Goal: Information Seeking & Learning: Learn about a topic

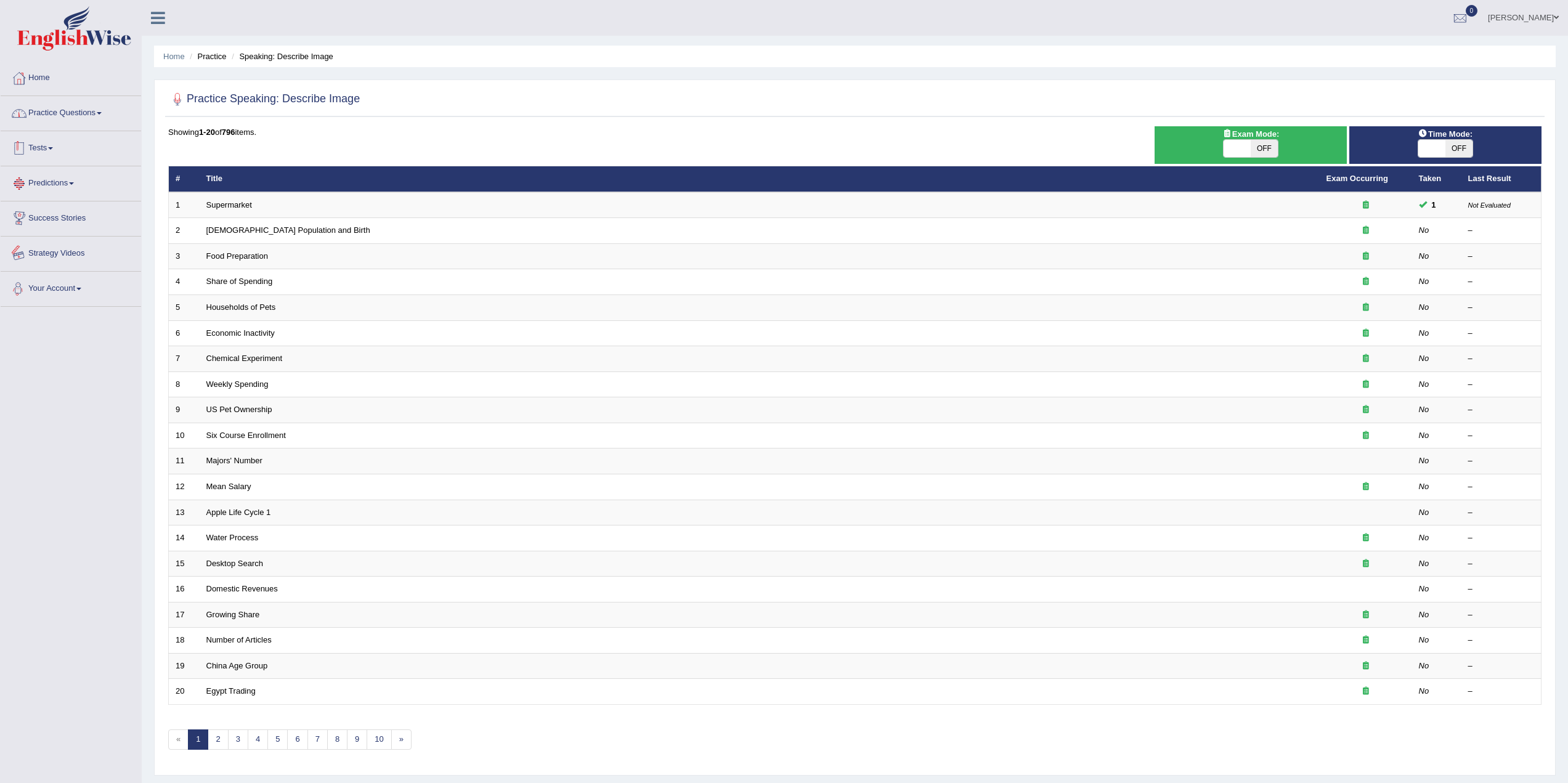
click at [86, 113] on link "Practice Questions" at bounding box center [71, 111] width 140 height 31
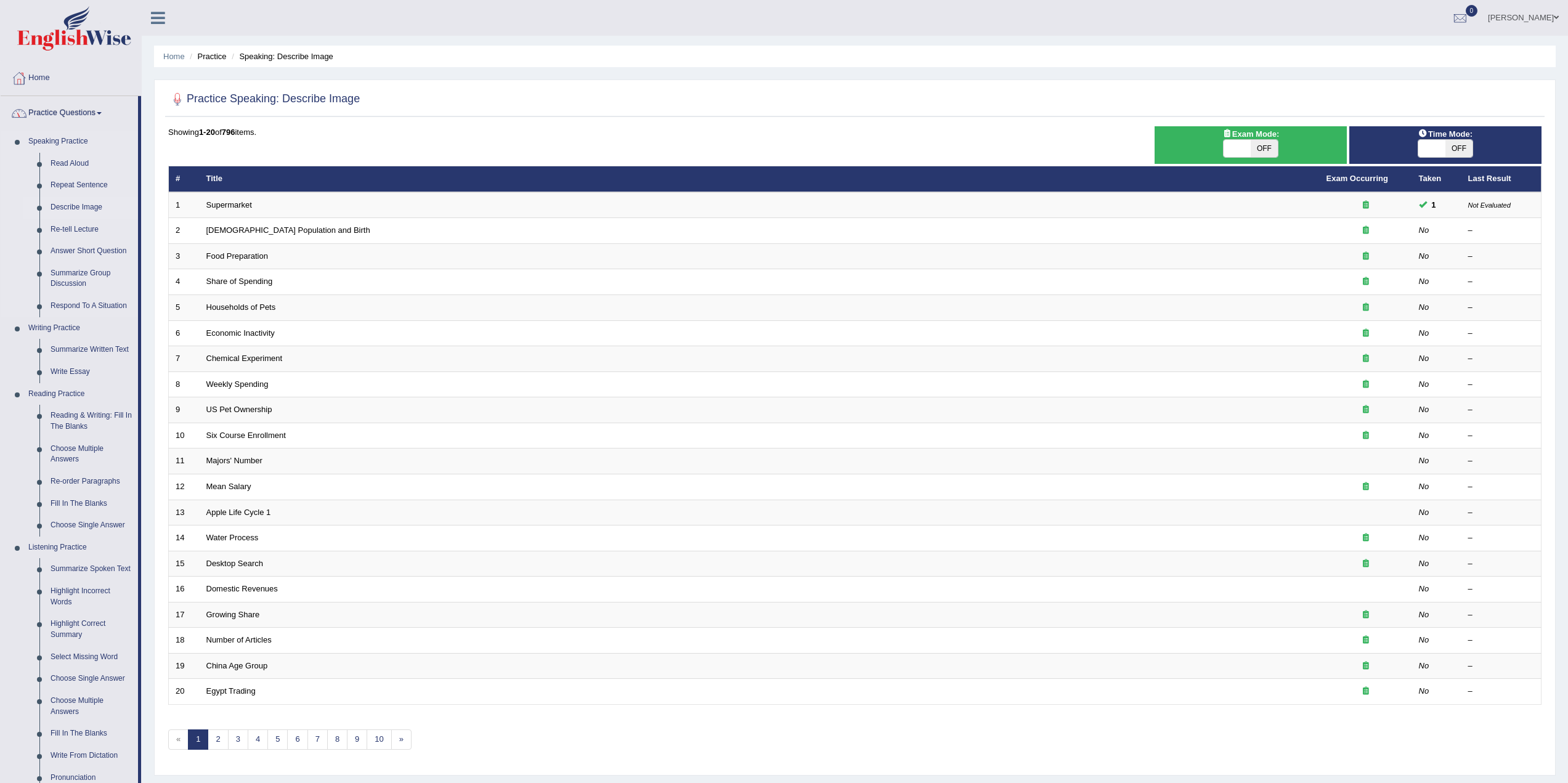
click at [85, 203] on link "Describe Image" at bounding box center [91, 208] width 93 height 22
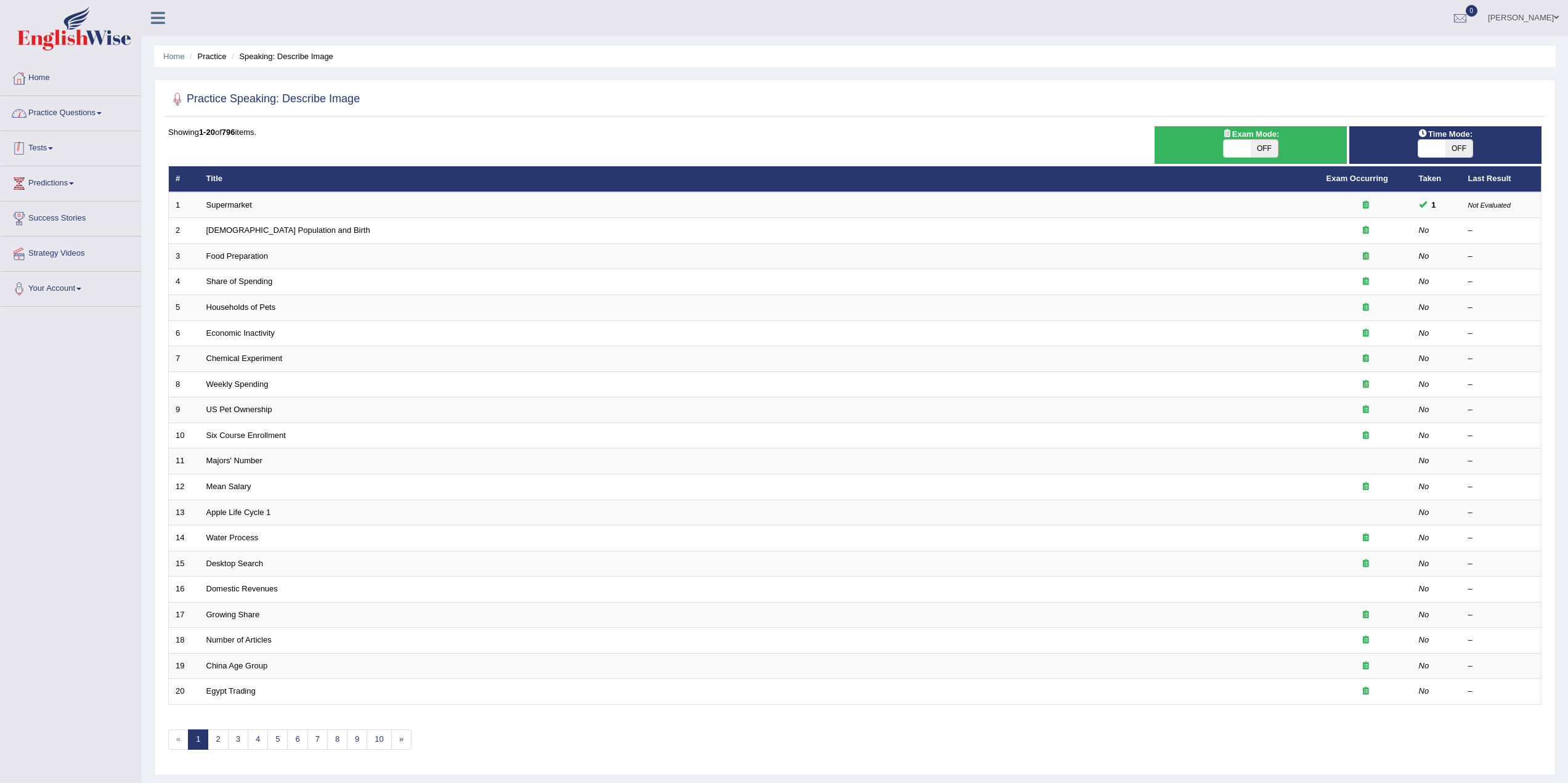
click at [64, 109] on link "Practice Questions" at bounding box center [71, 111] width 140 height 31
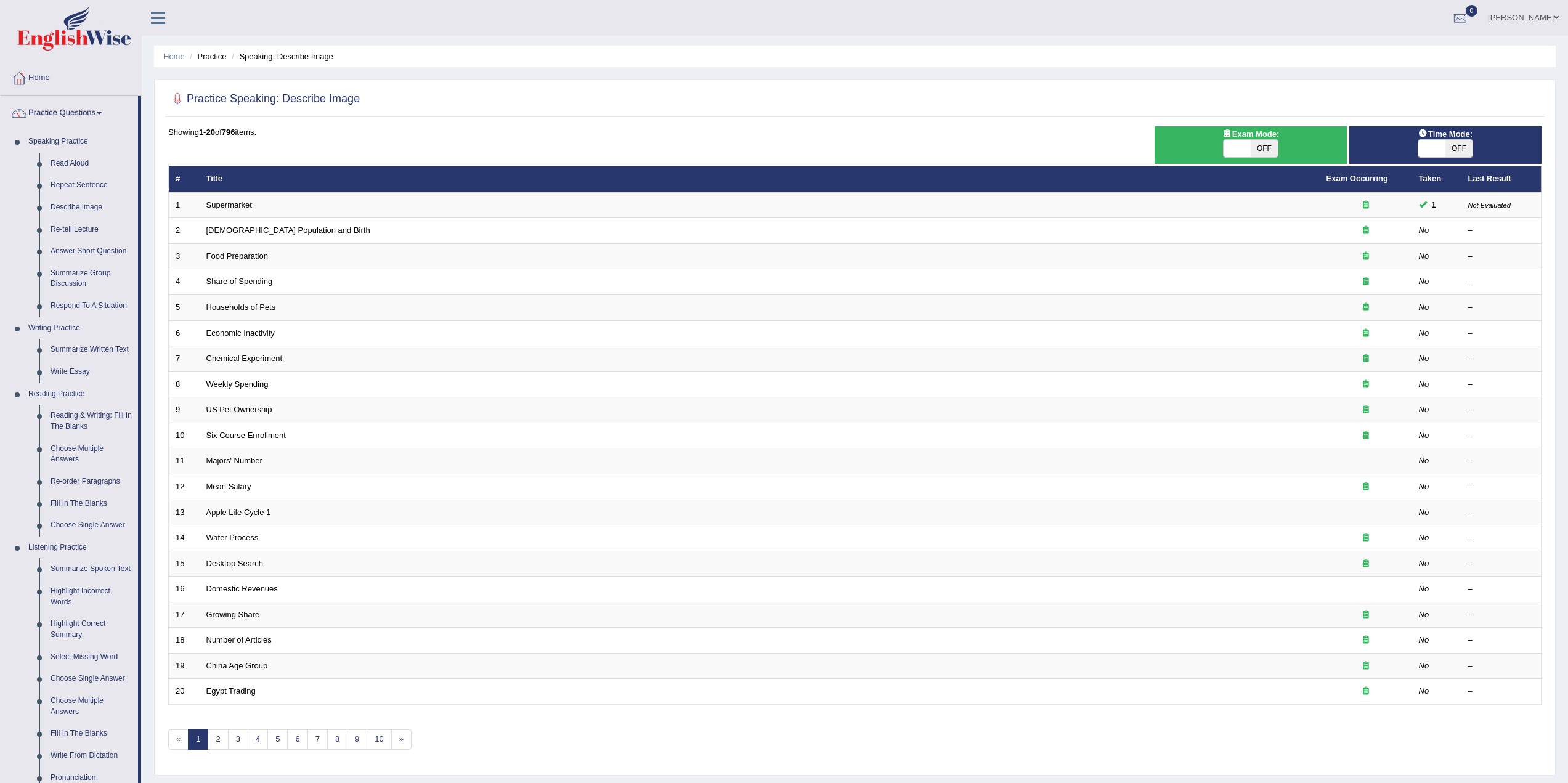
click at [76, 110] on link "Practice Questions" at bounding box center [69, 111] width 138 height 31
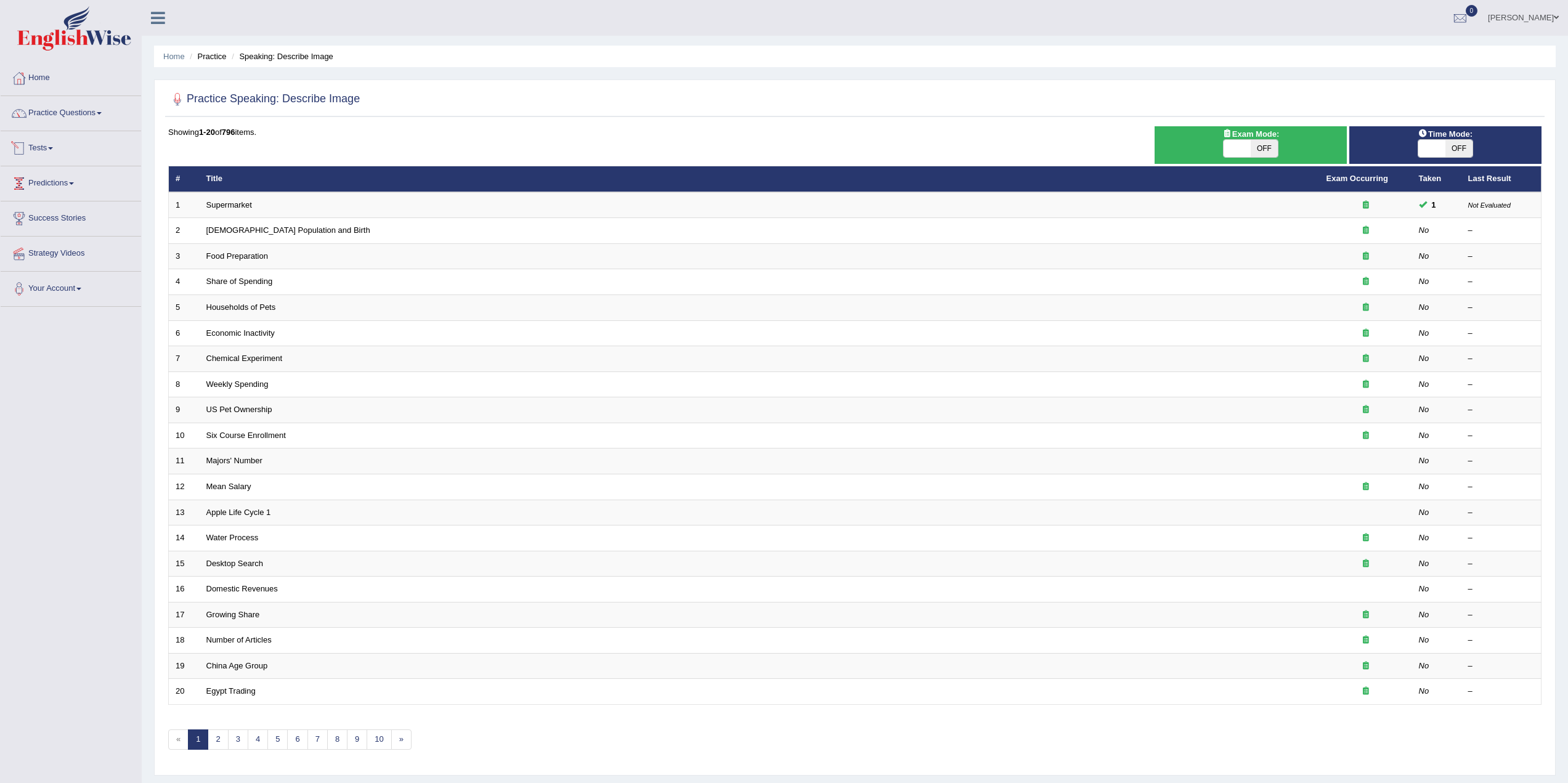
click at [77, 186] on link "Predictions" at bounding box center [71, 182] width 140 height 31
click at [77, 208] on link "Latest Predictions" at bounding box center [80, 212] width 116 height 22
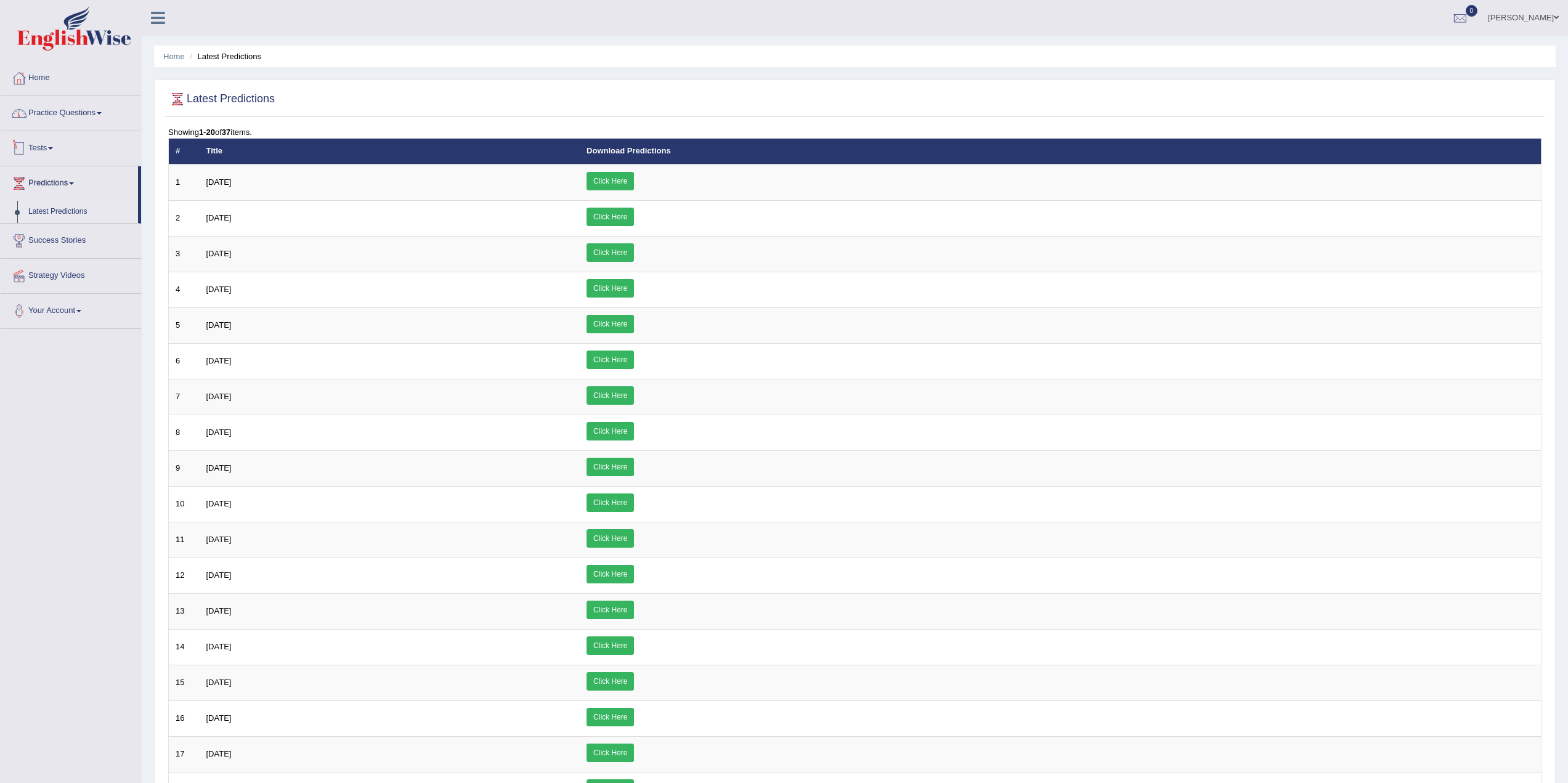
click at [85, 115] on link "Practice Questions" at bounding box center [71, 111] width 140 height 31
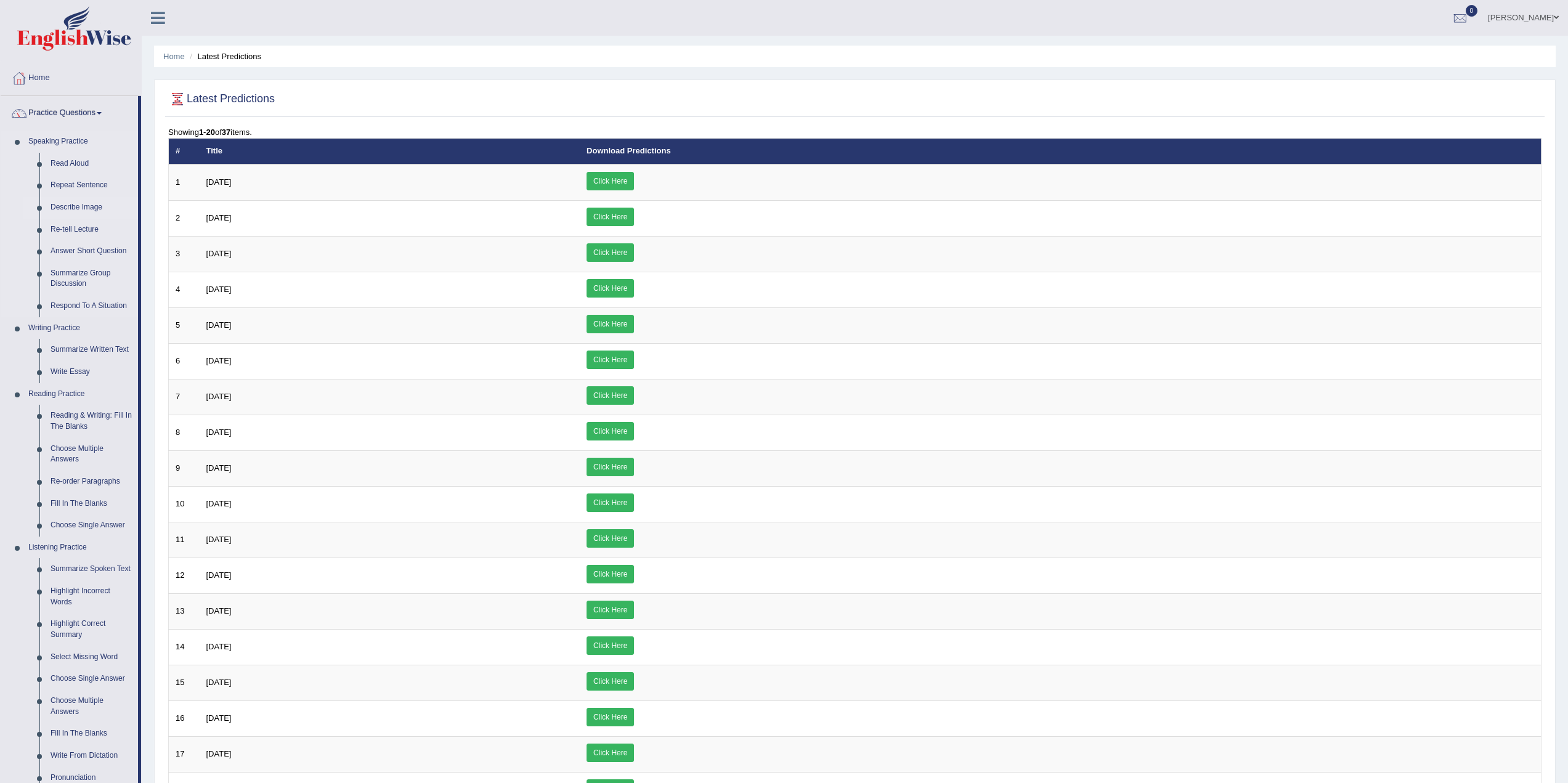
click at [80, 205] on link "Describe Image" at bounding box center [91, 208] width 93 height 22
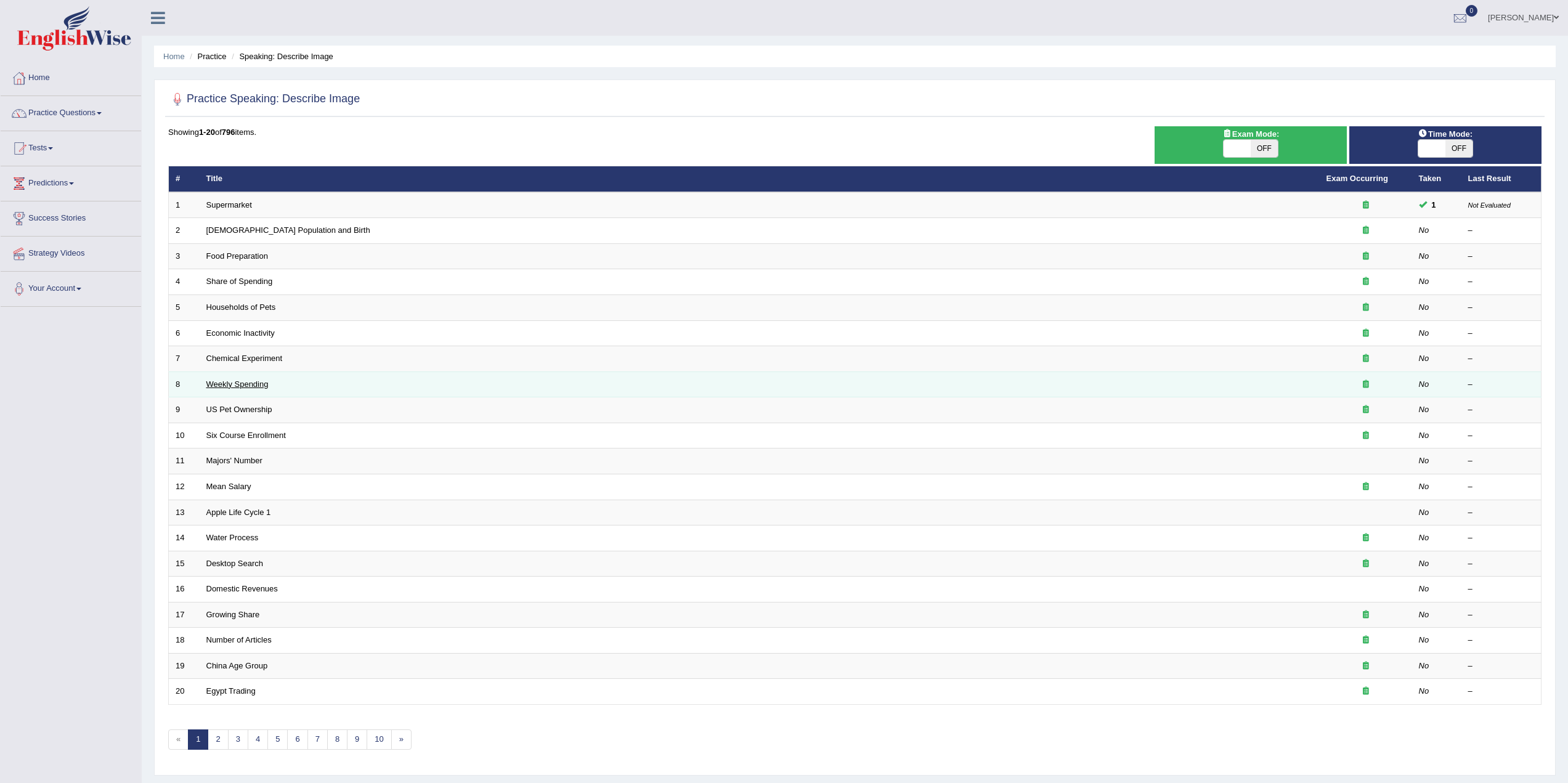
click at [249, 383] on link "Weekly Spending" at bounding box center [237, 384] width 62 height 9
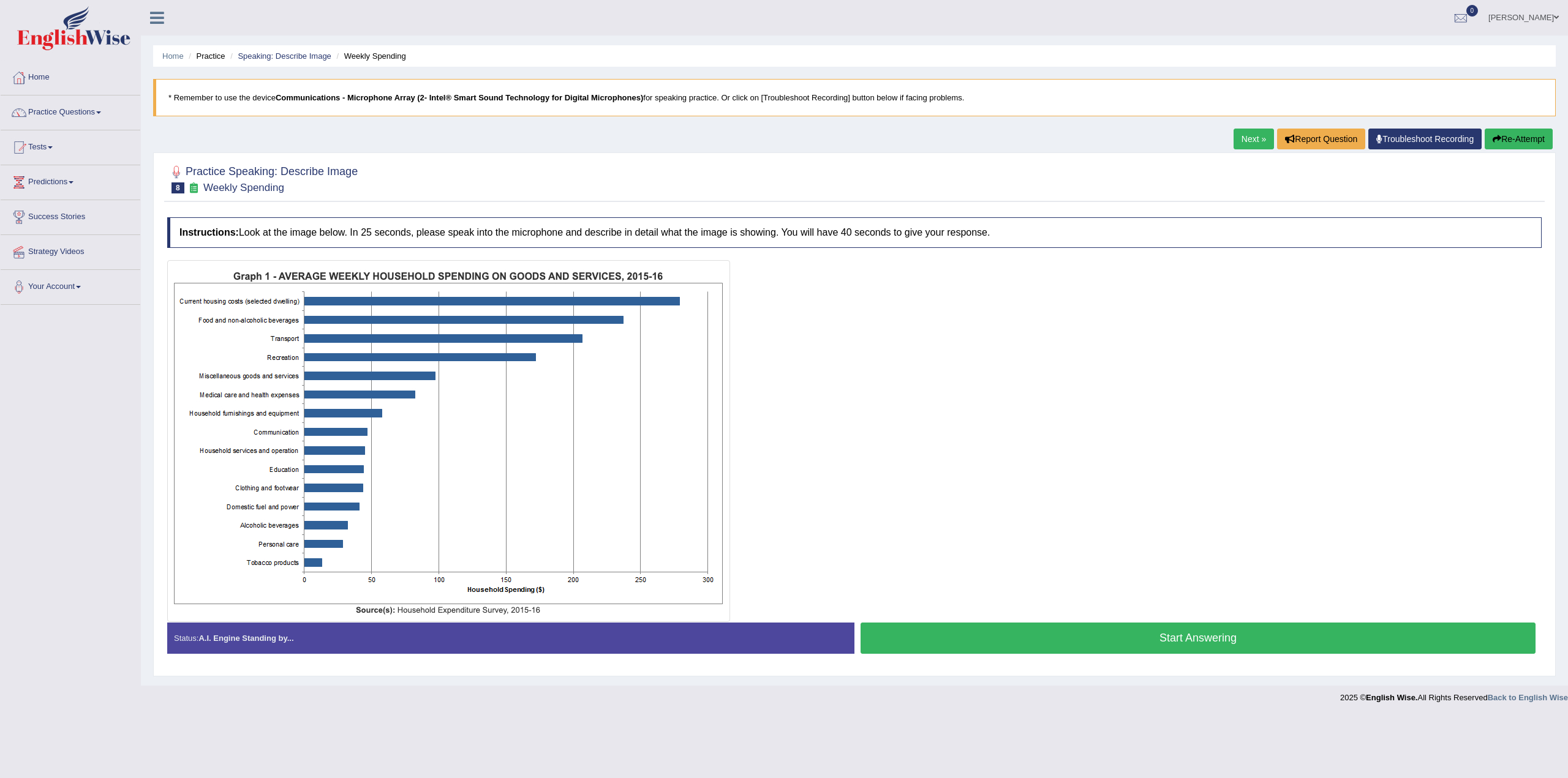
click at [1193, 632] on button "Start Answering" at bounding box center [1198, 638] width 675 height 31
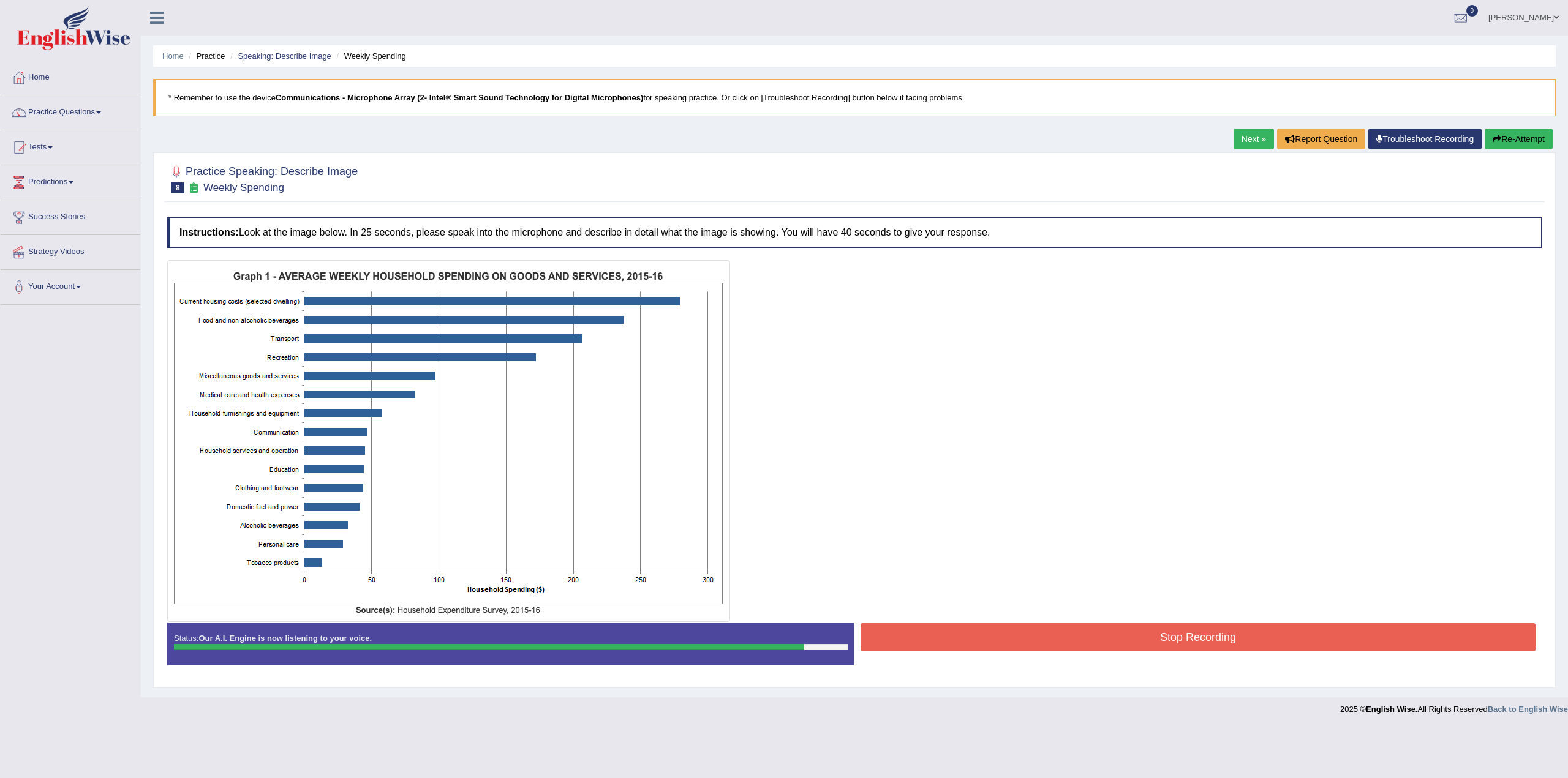
click at [1244, 632] on button "Stop Recording" at bounding box center [1198, 637] width 675 height 28
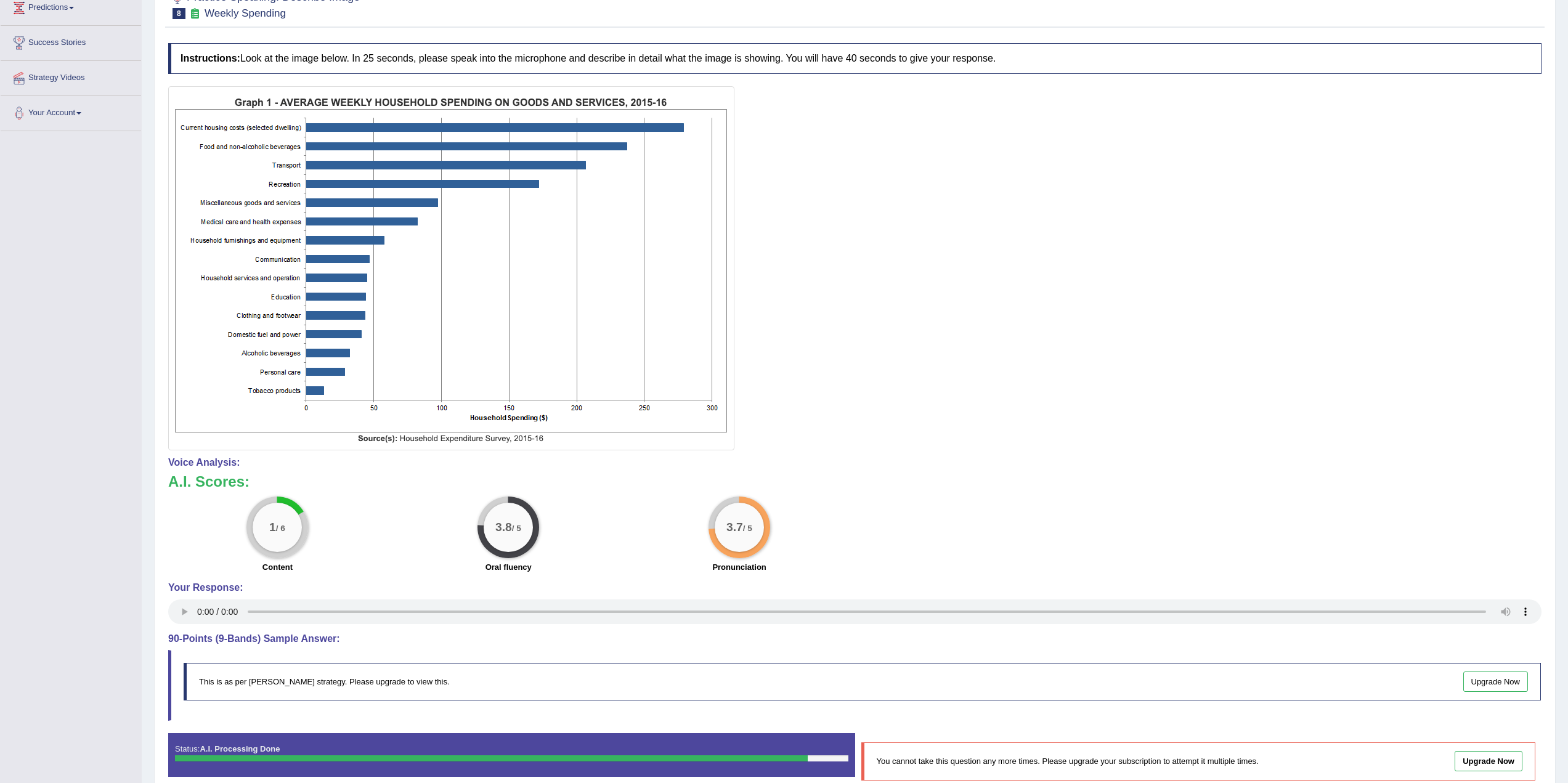
scroll to position [237, 0]
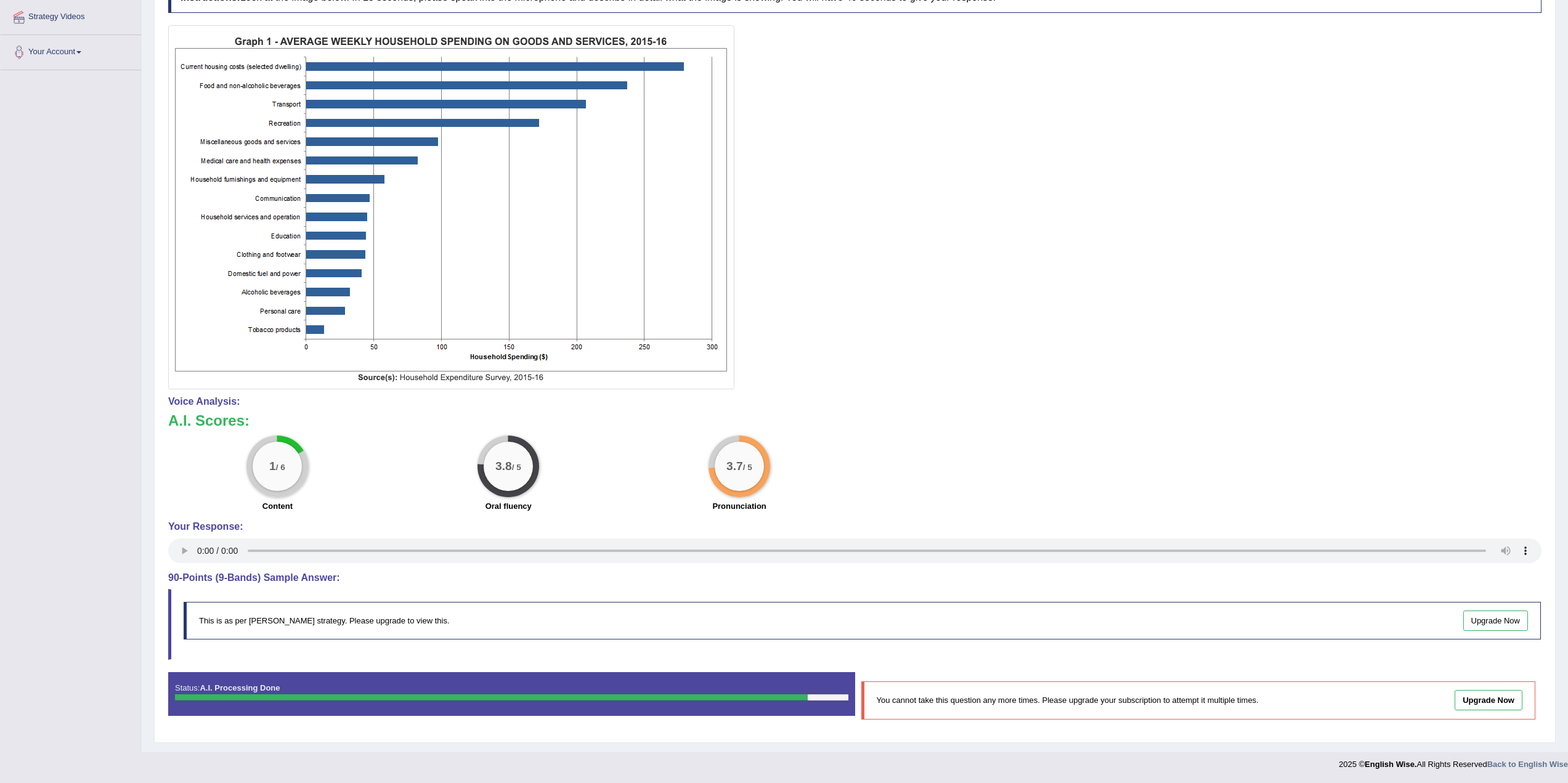
click at [508, 621] on div "This is as per English Wise's strategy. Please upgrade to view this. Upgrade Now" at bounding box center [863, 620] width 1358 height 37
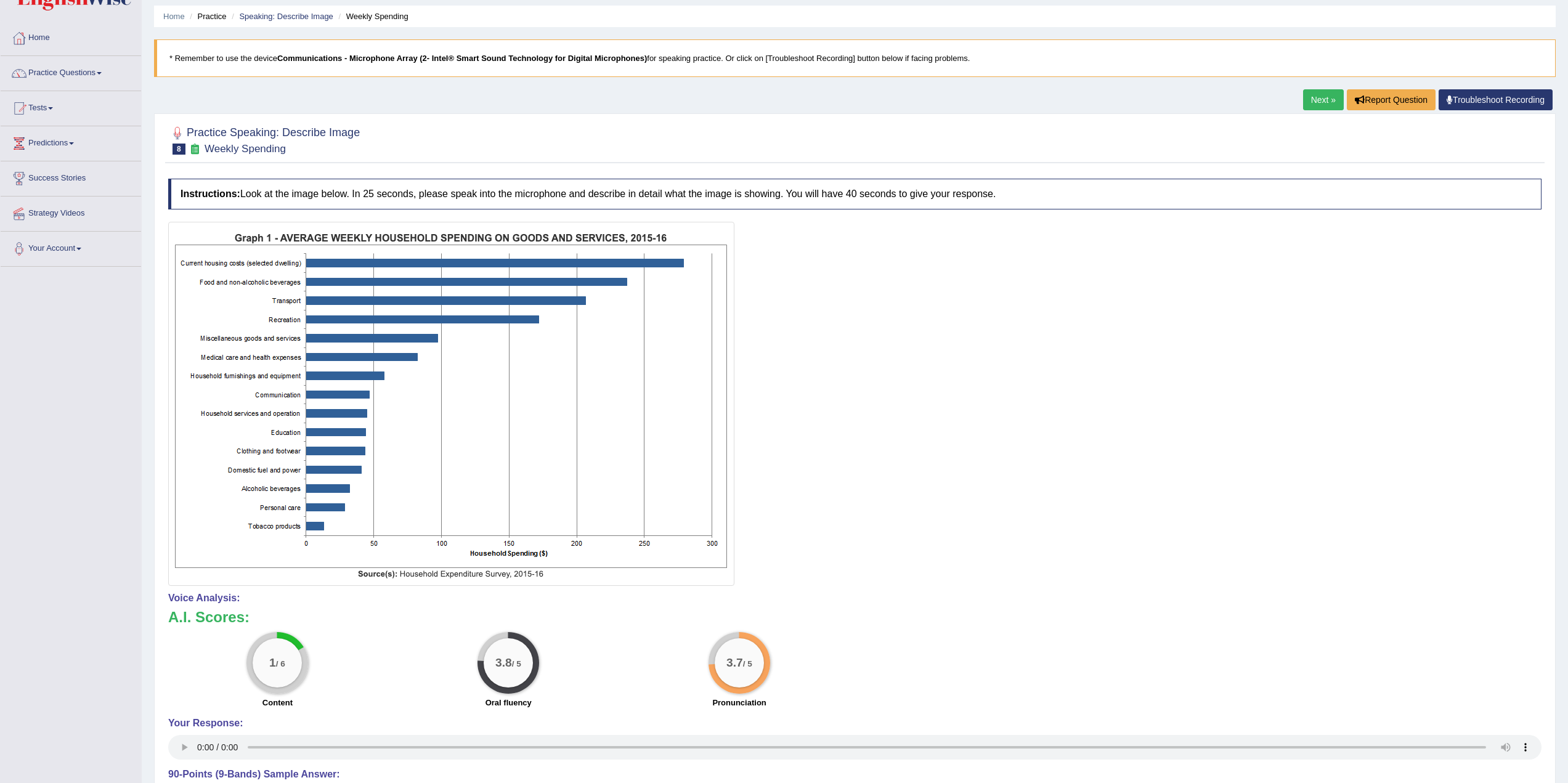
scroll to position [123, 0]
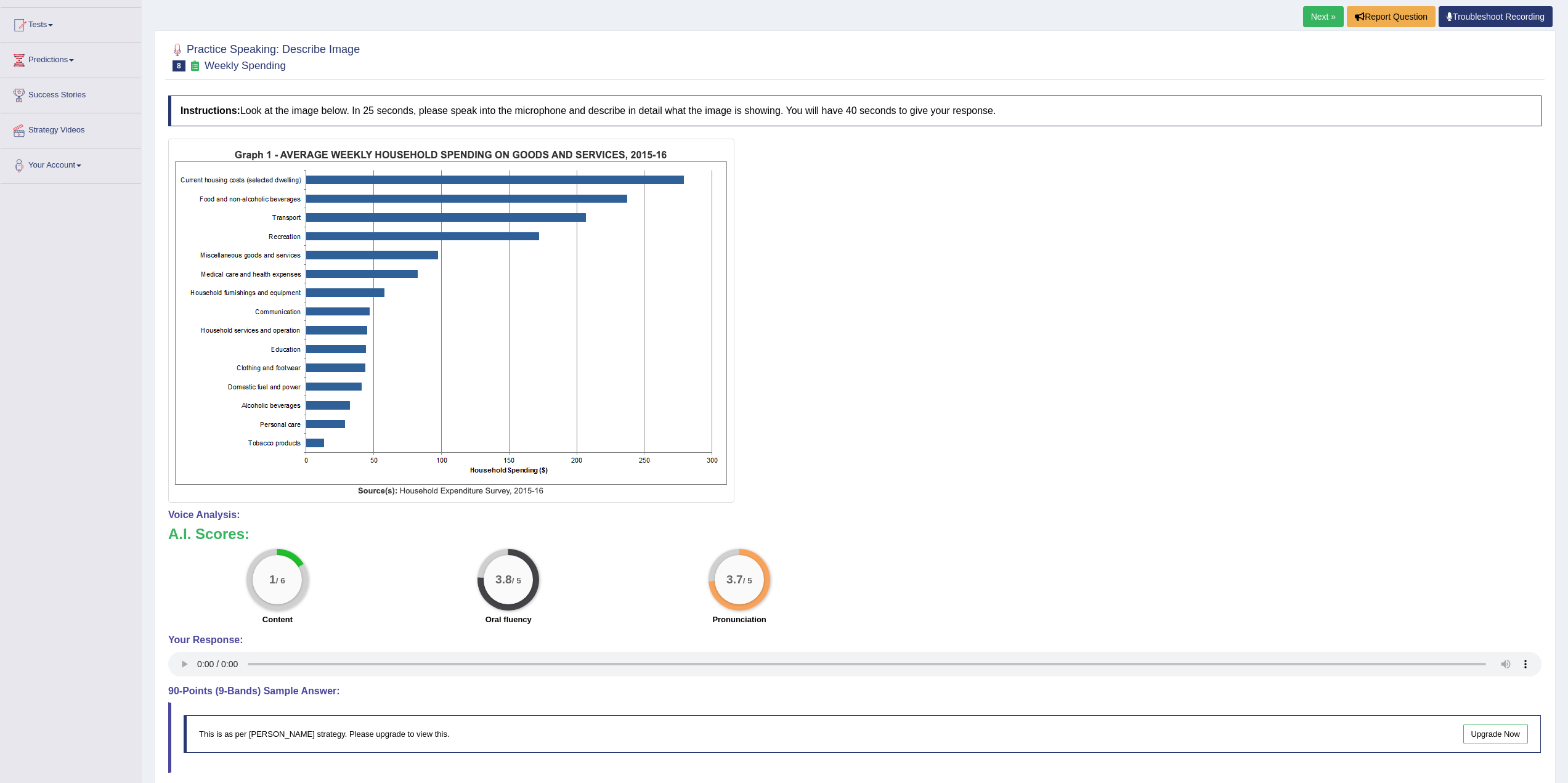
click at [1323, 18] on link "Next »" at bounding box center [1323, 17] width 41 height 21
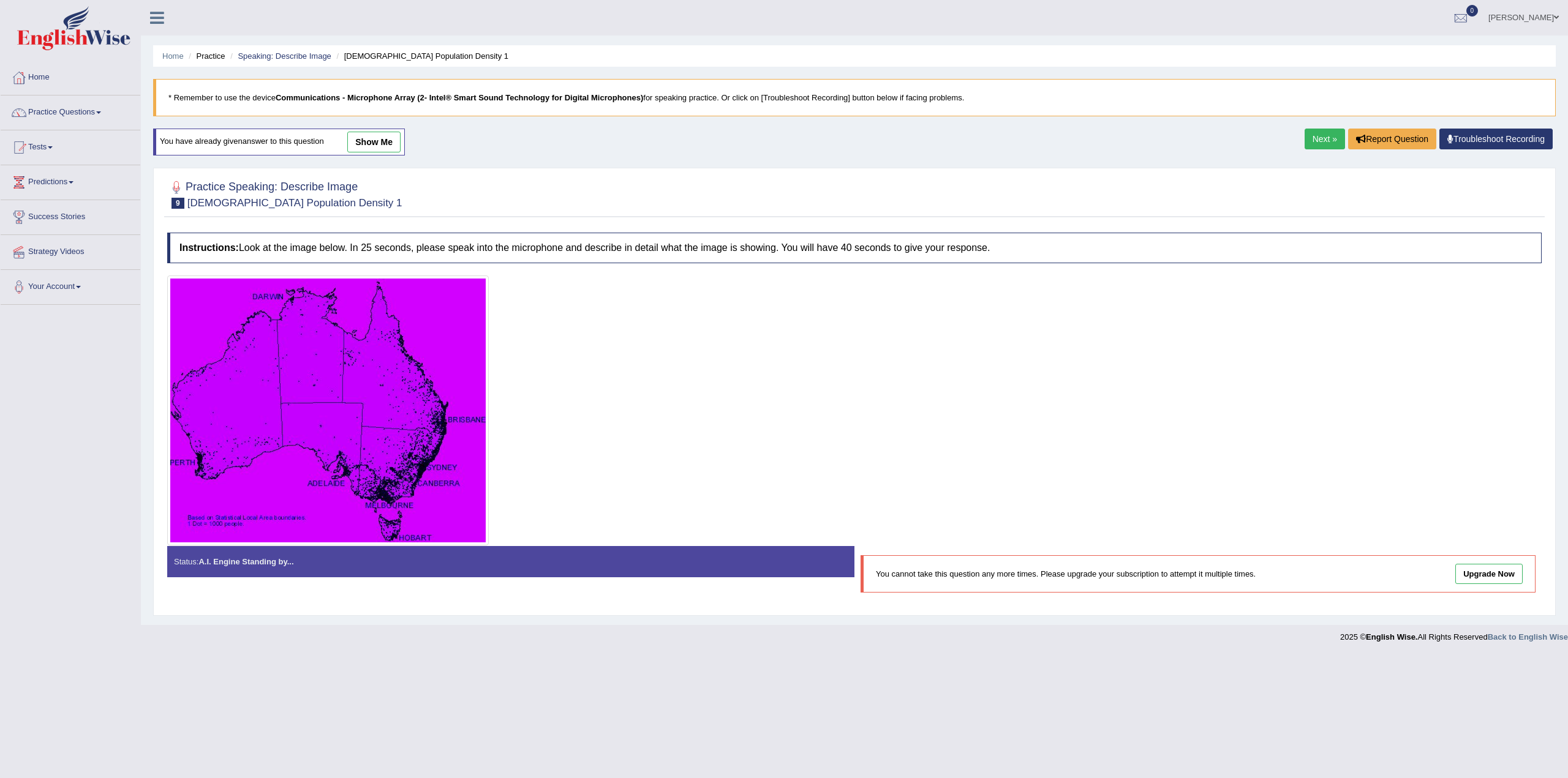
click at [1332, 139] on link "Next »" at bounding box center [1325, 139] width 41 height 21
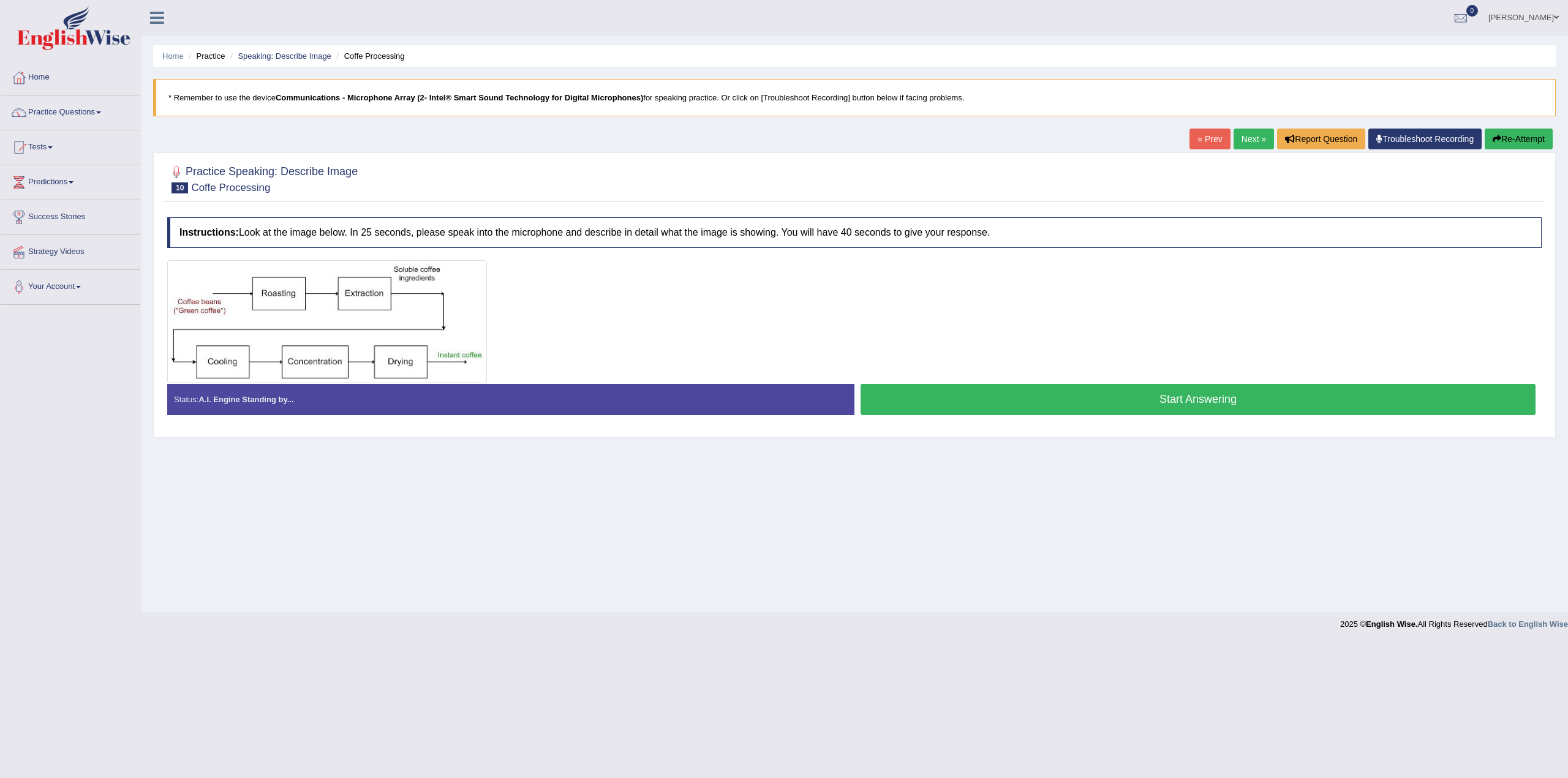
click at [1202, 401] on button "Start Answering" at bounding box center [1198, 399] width 675 height 31
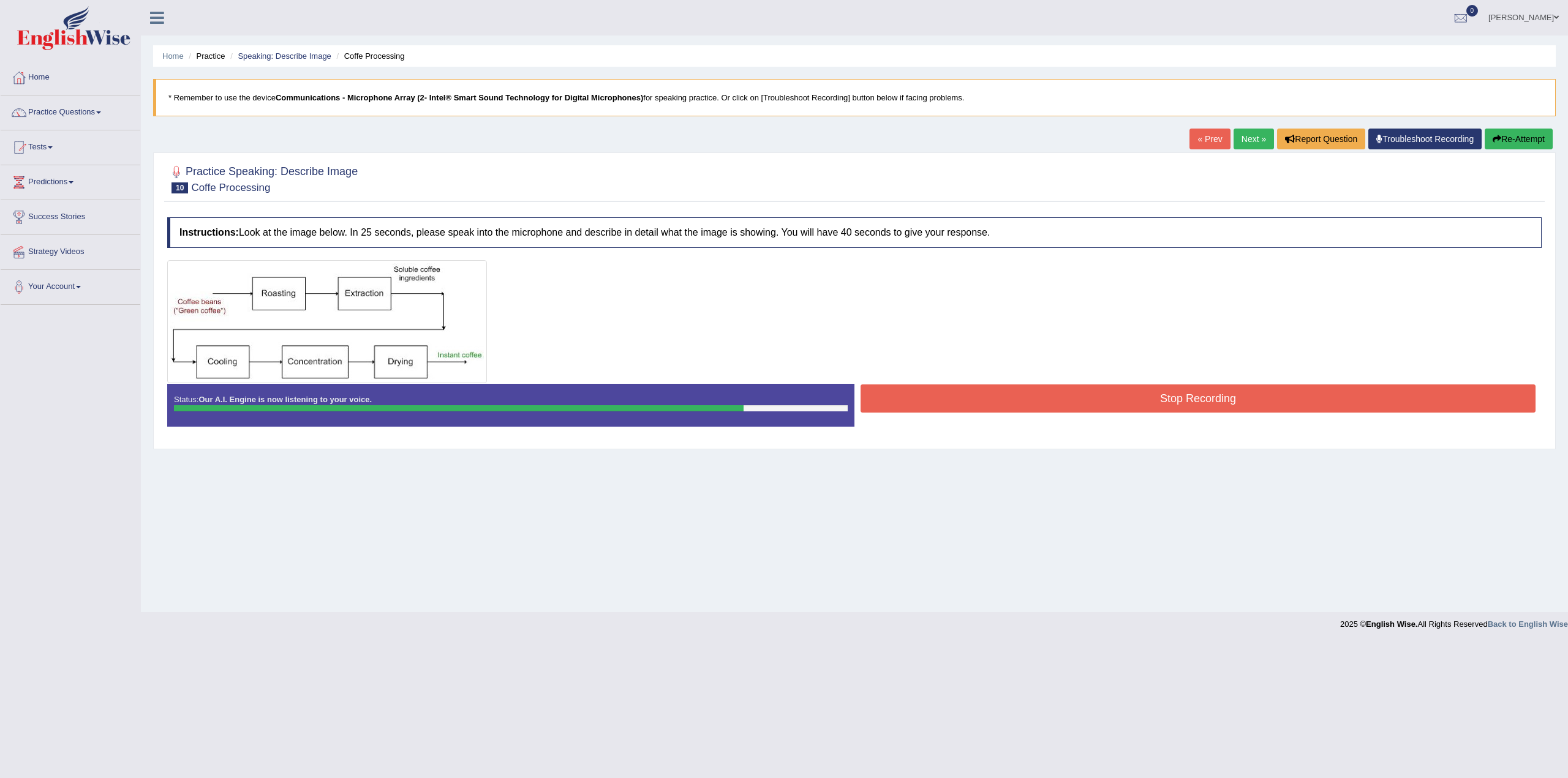
click at [1182, 394] on button "Stop Recording" at bounding box center [1198, 399] width 675 height 28
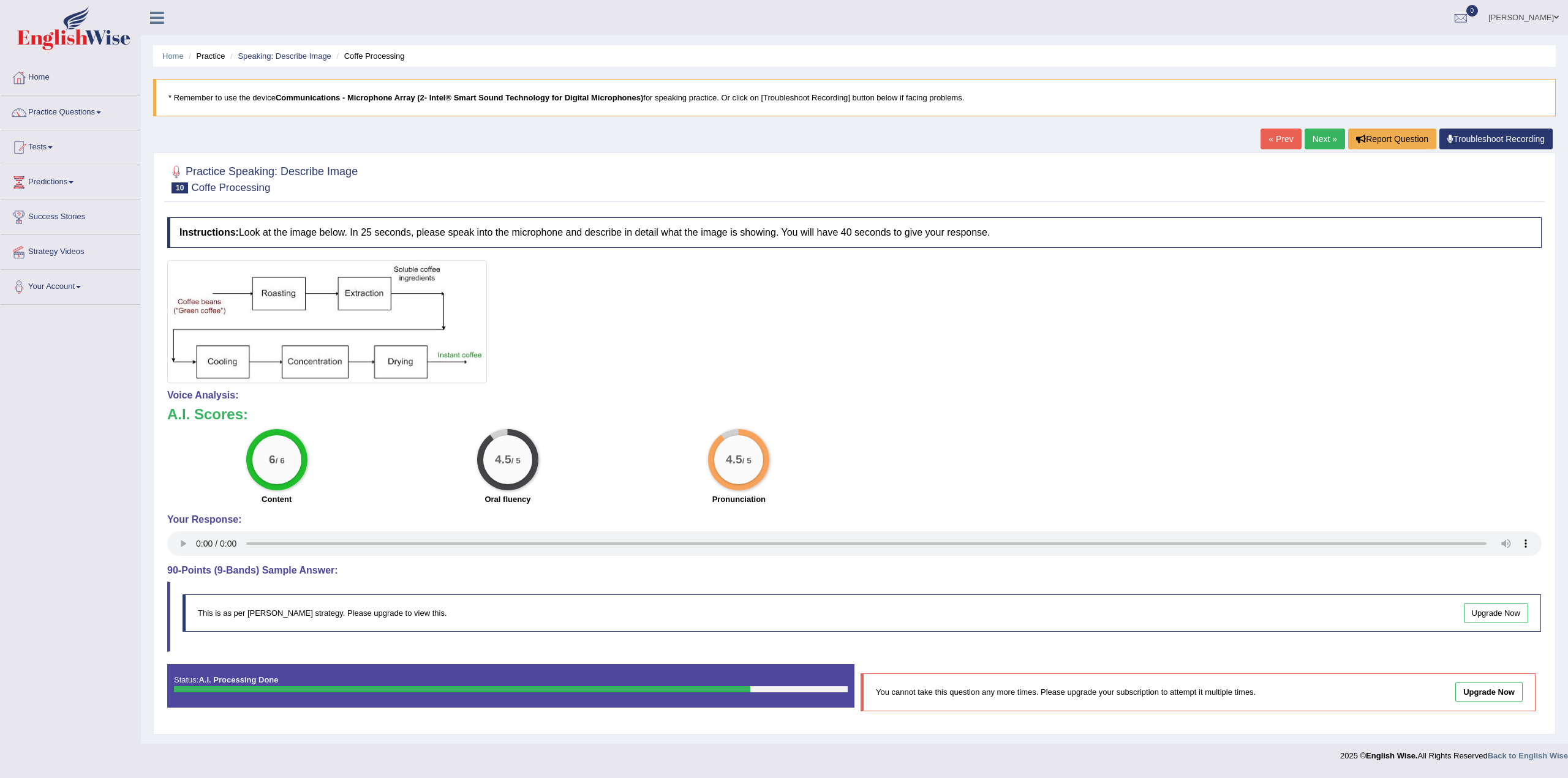
click at [1314, 140] on link "Next »" at bounding box center [1325, 139] width 41 height 21
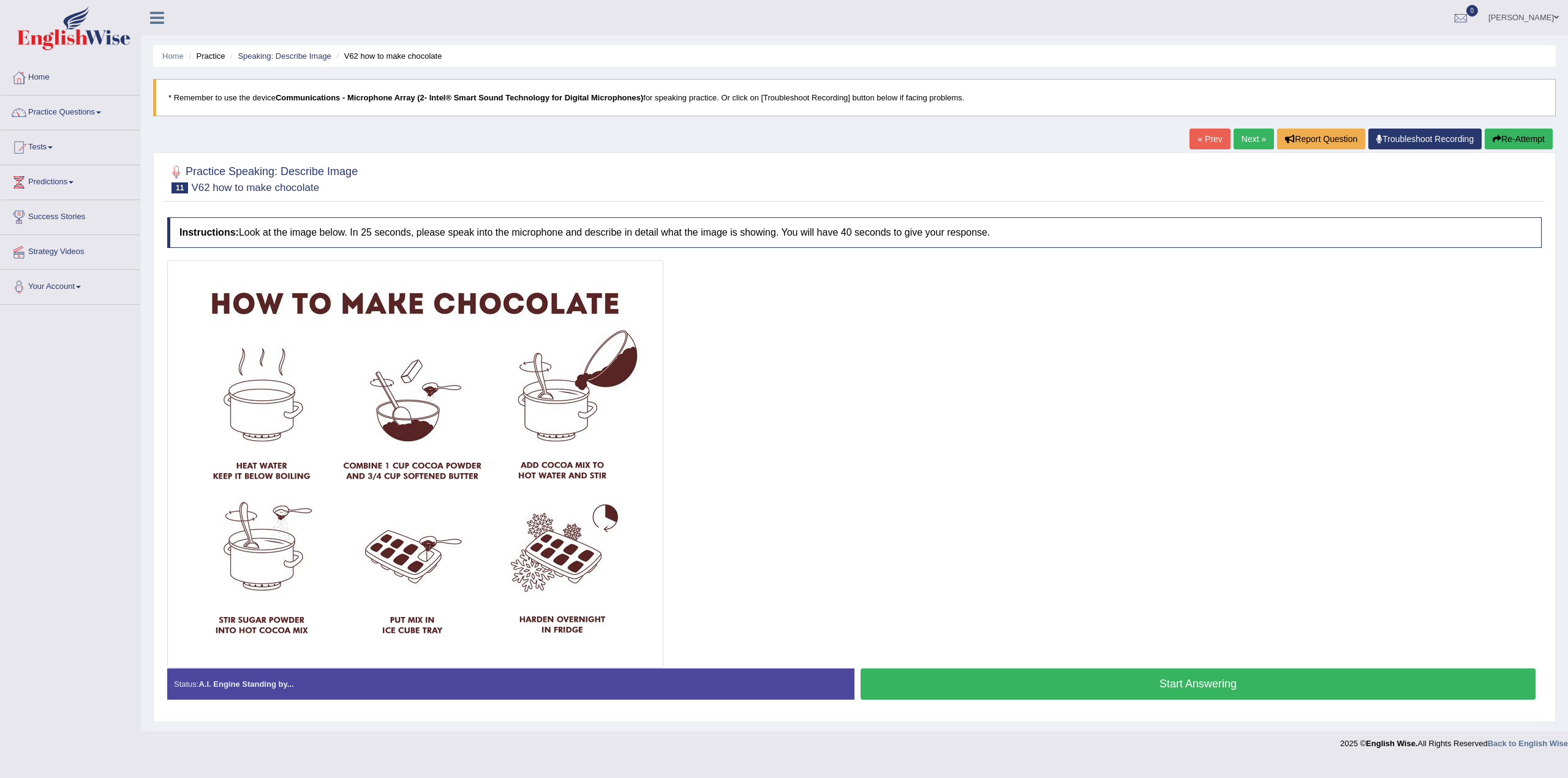
click at [1199, 684] on button "Start Answering" at bounding box center [1198, 684] width 675 height 31
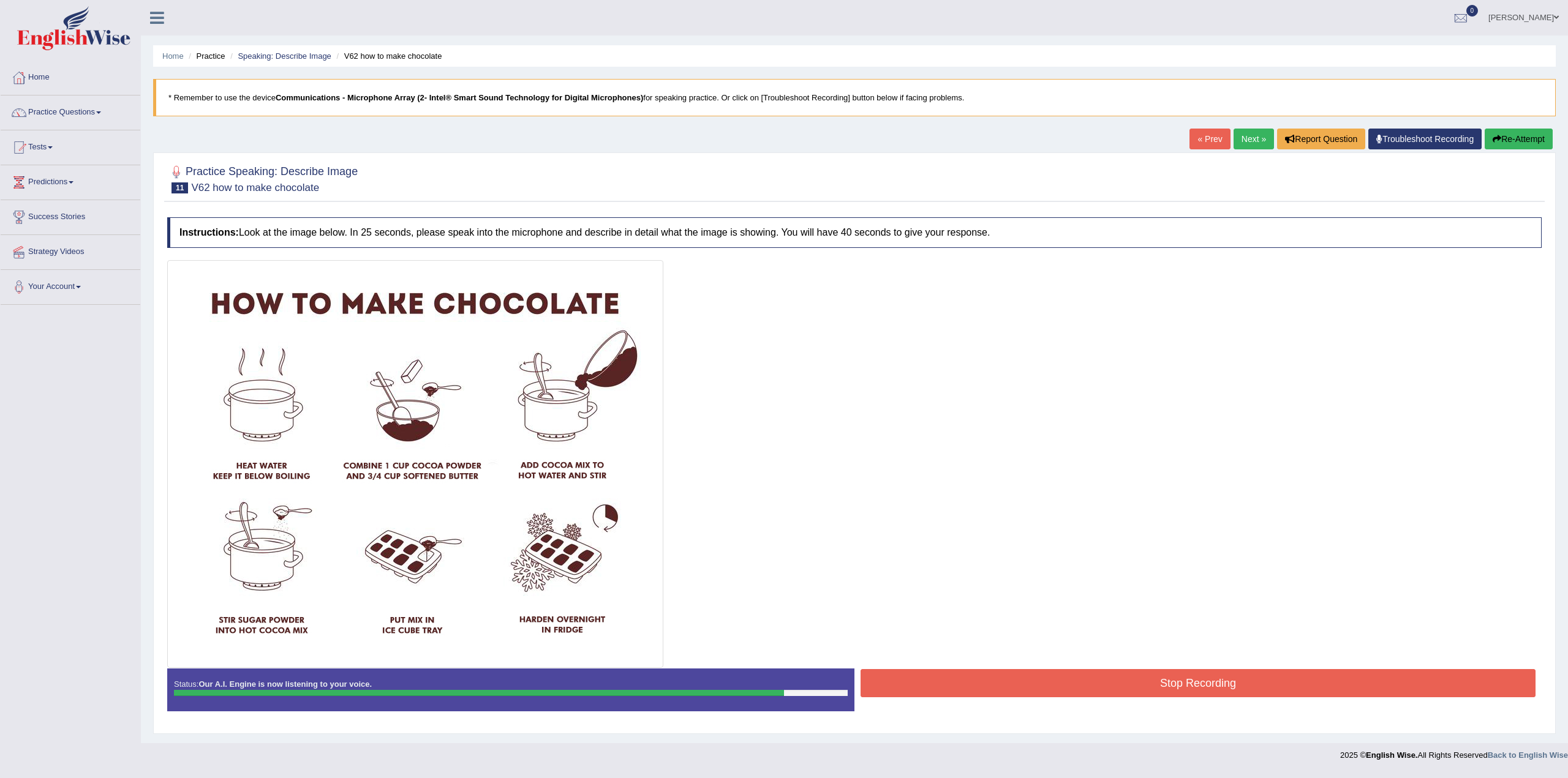
click at [1205, 684] on button "Stop Recording" at bounding box center [1198, 683] width 675 height 28
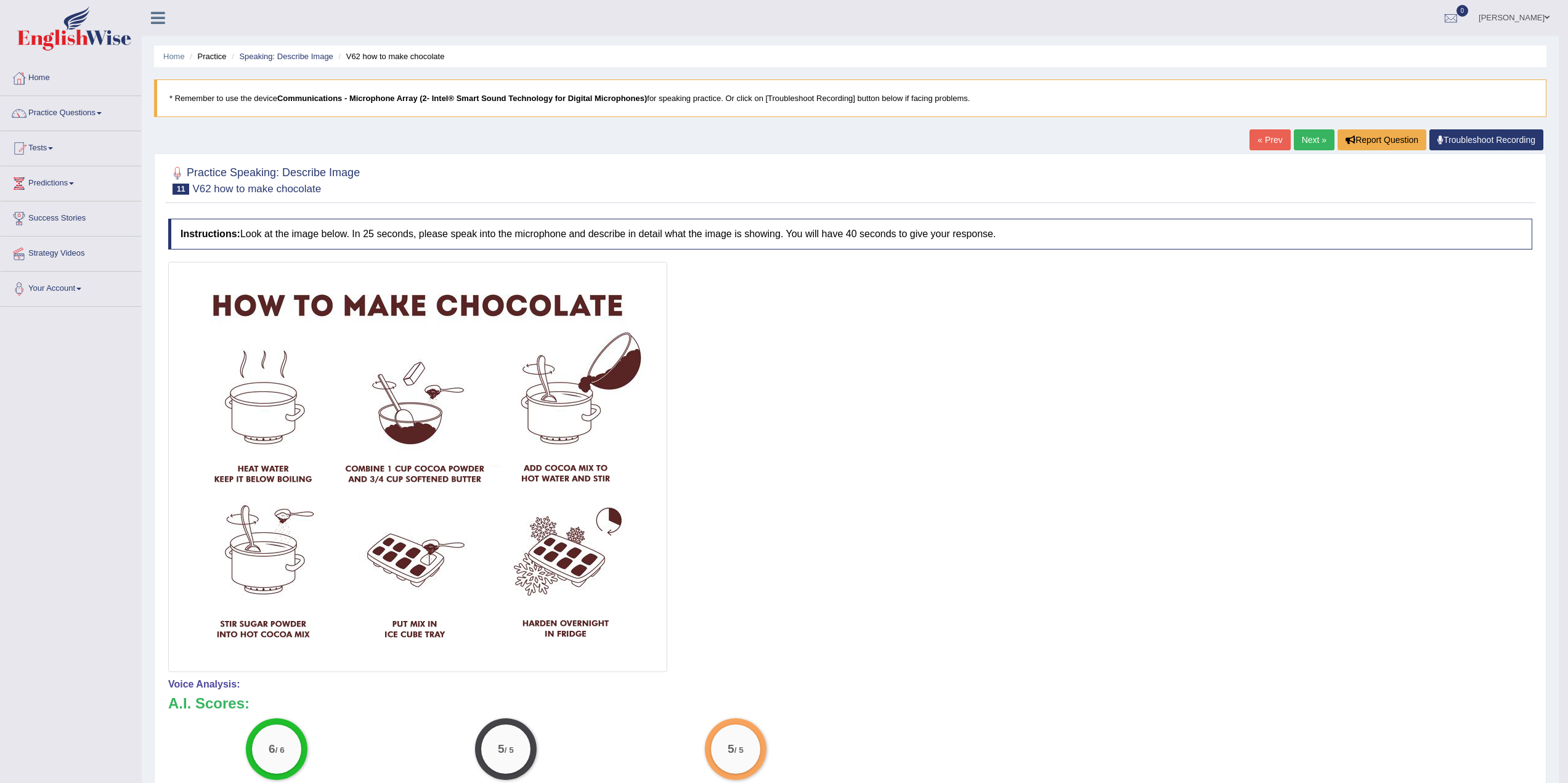
click at [1310, 140] on link "Next »" at bounding box center [1314, 140] width 41 height 21
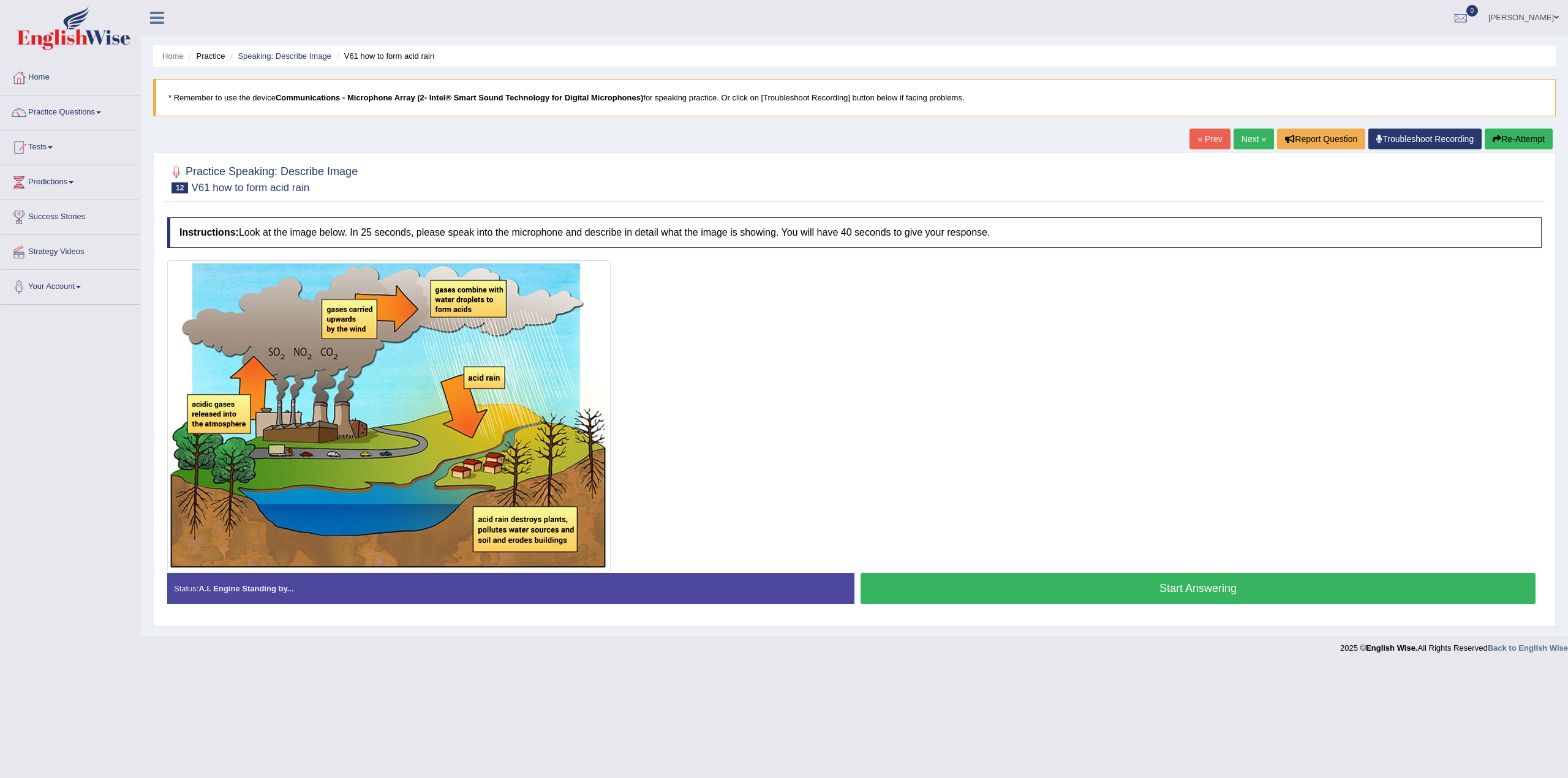
click at [1211, 585] on button "Start Answering" at bounding box center [1198, 588] width 675 height 31
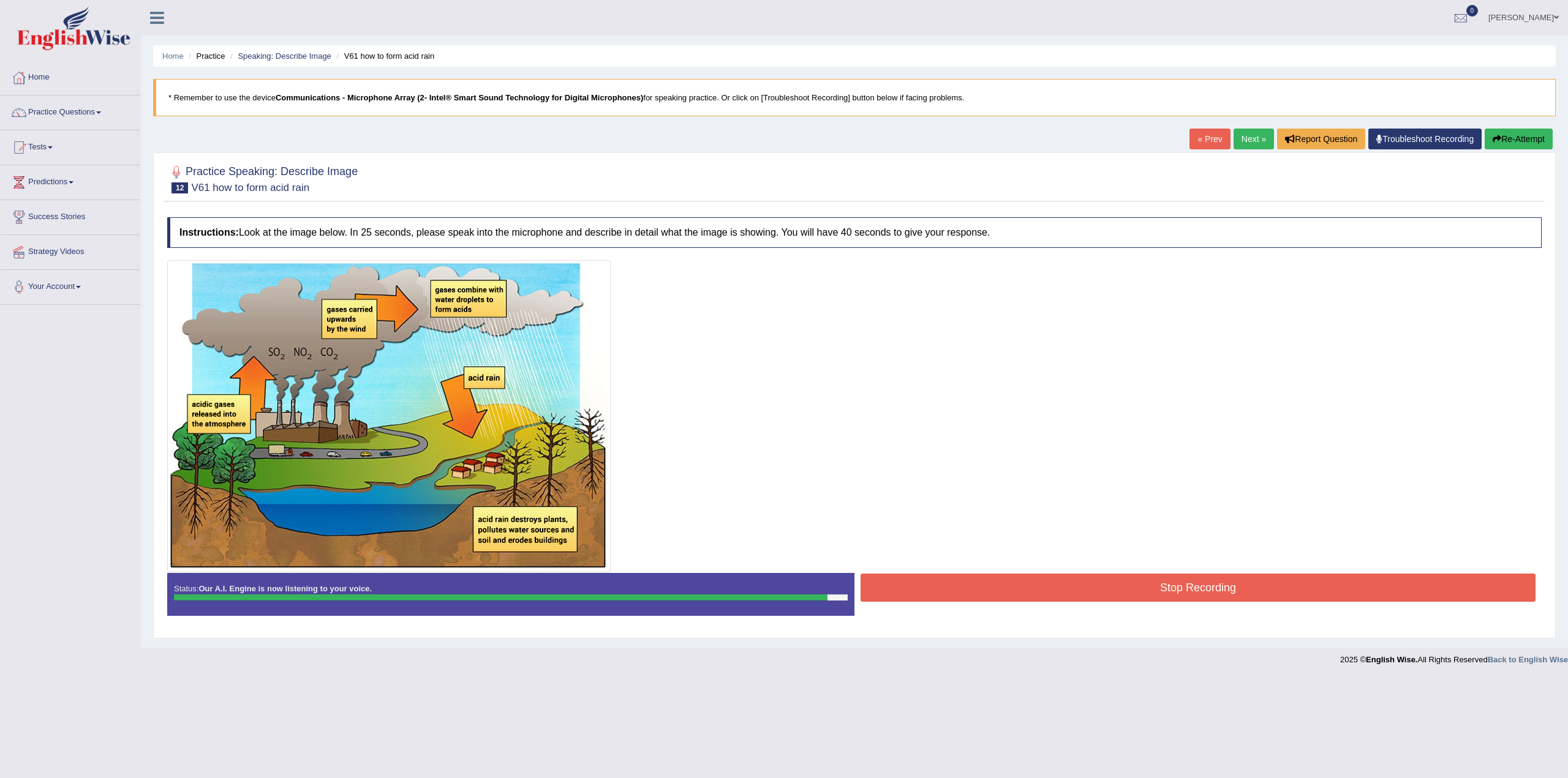
click at [1193, 583] on button "Stop Recording" at bounding box center [1198, 588] width 675 height 28
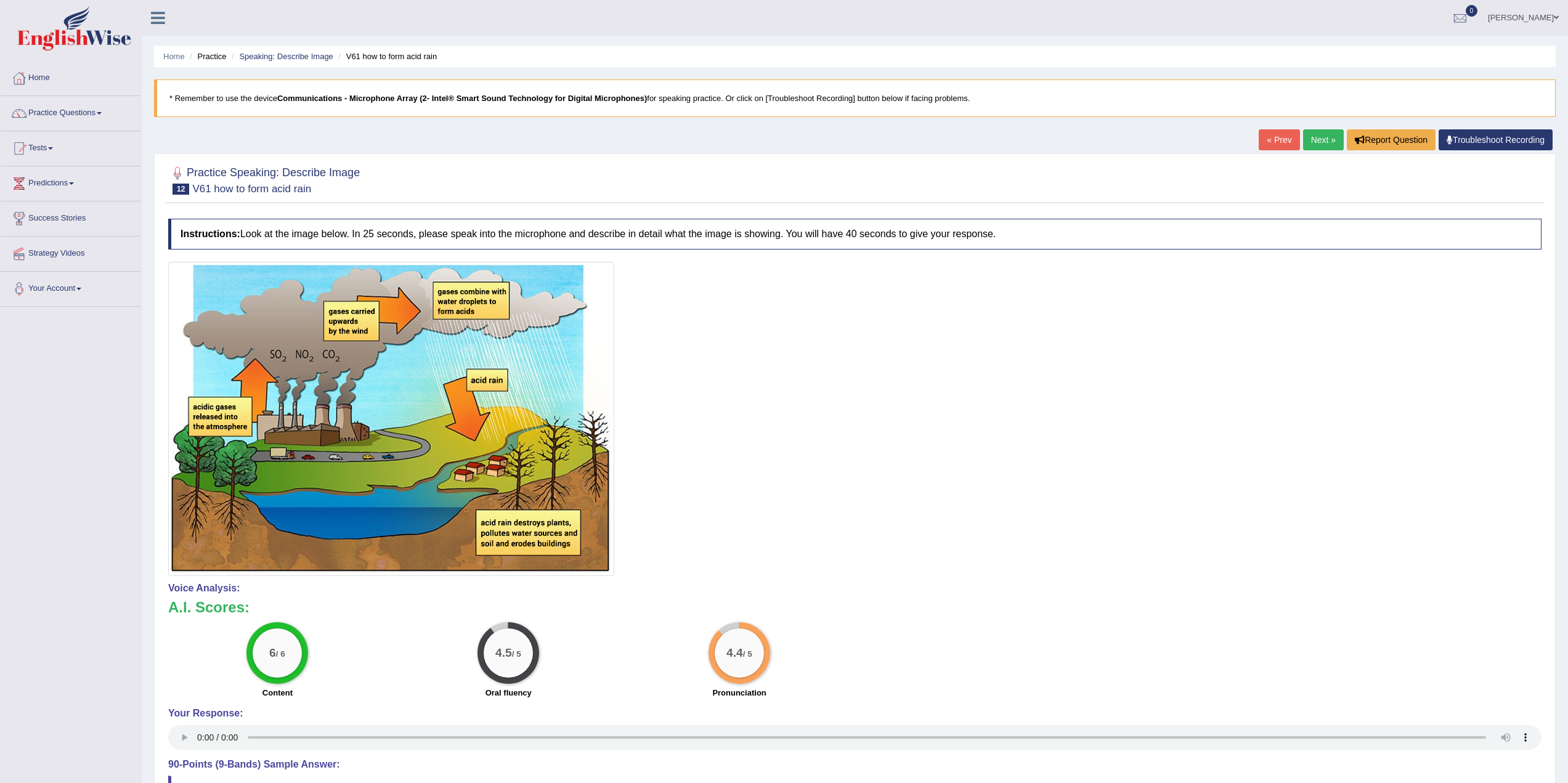
click at [1322, 137] on link "Next »" at bounding box center [1323, 140] width 41 height 21
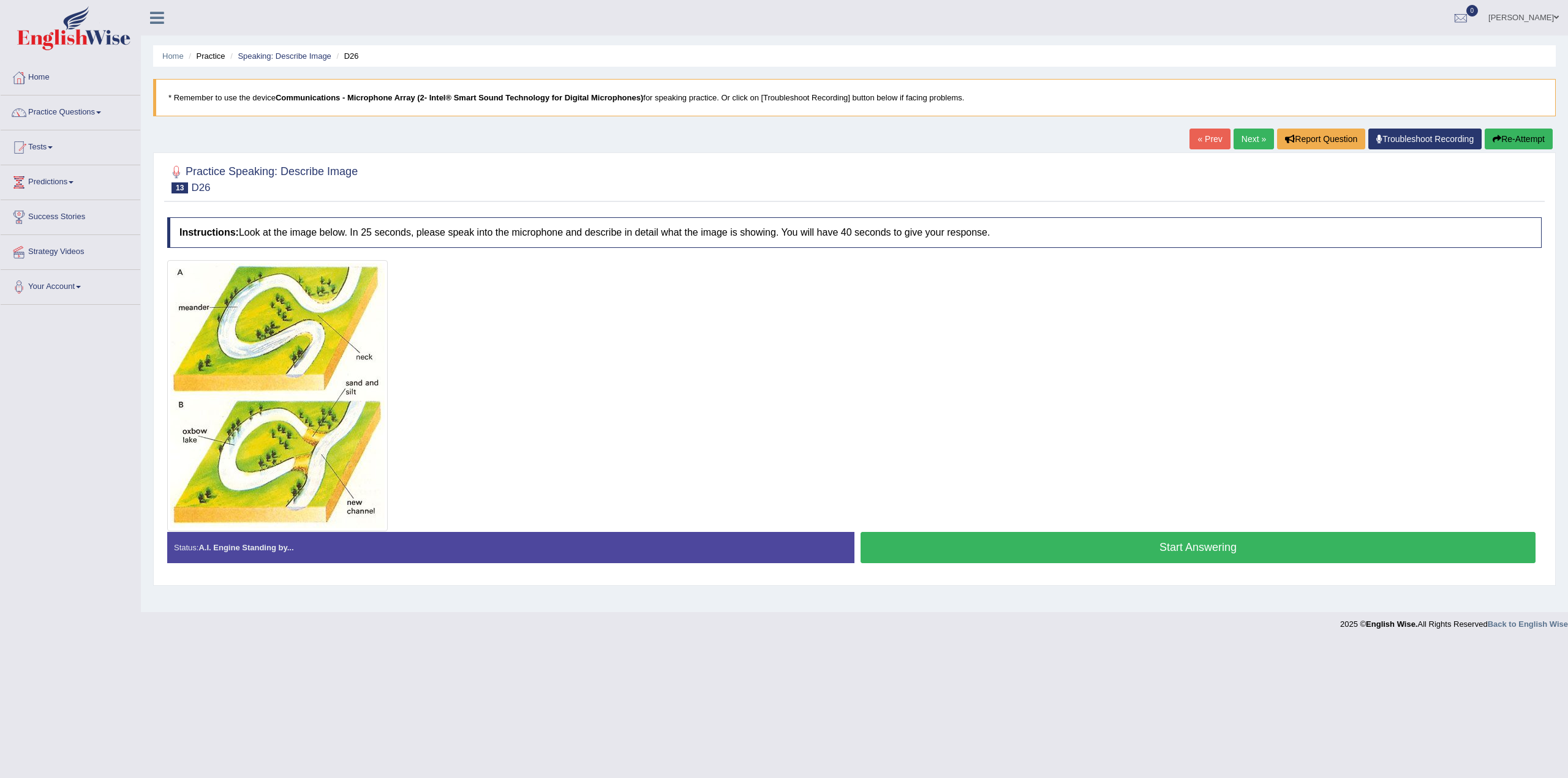
click at [1173, 552] on button "Start Answering" at bounding box center [1198, 547] width 675 height 31
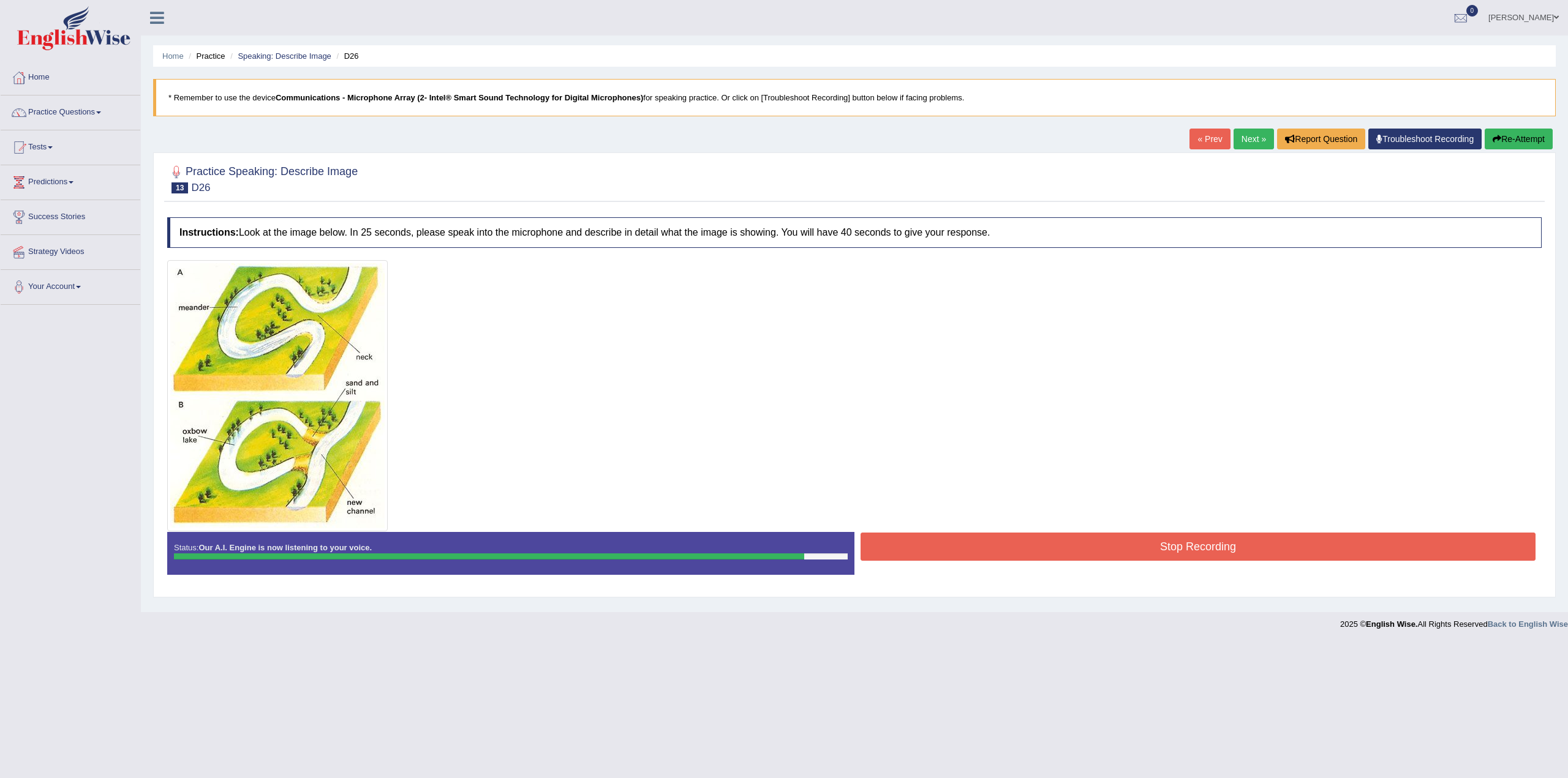
click at [1254, 544] on button "Stop Recording" at bounding box center [1198, 546] width 675 height 28
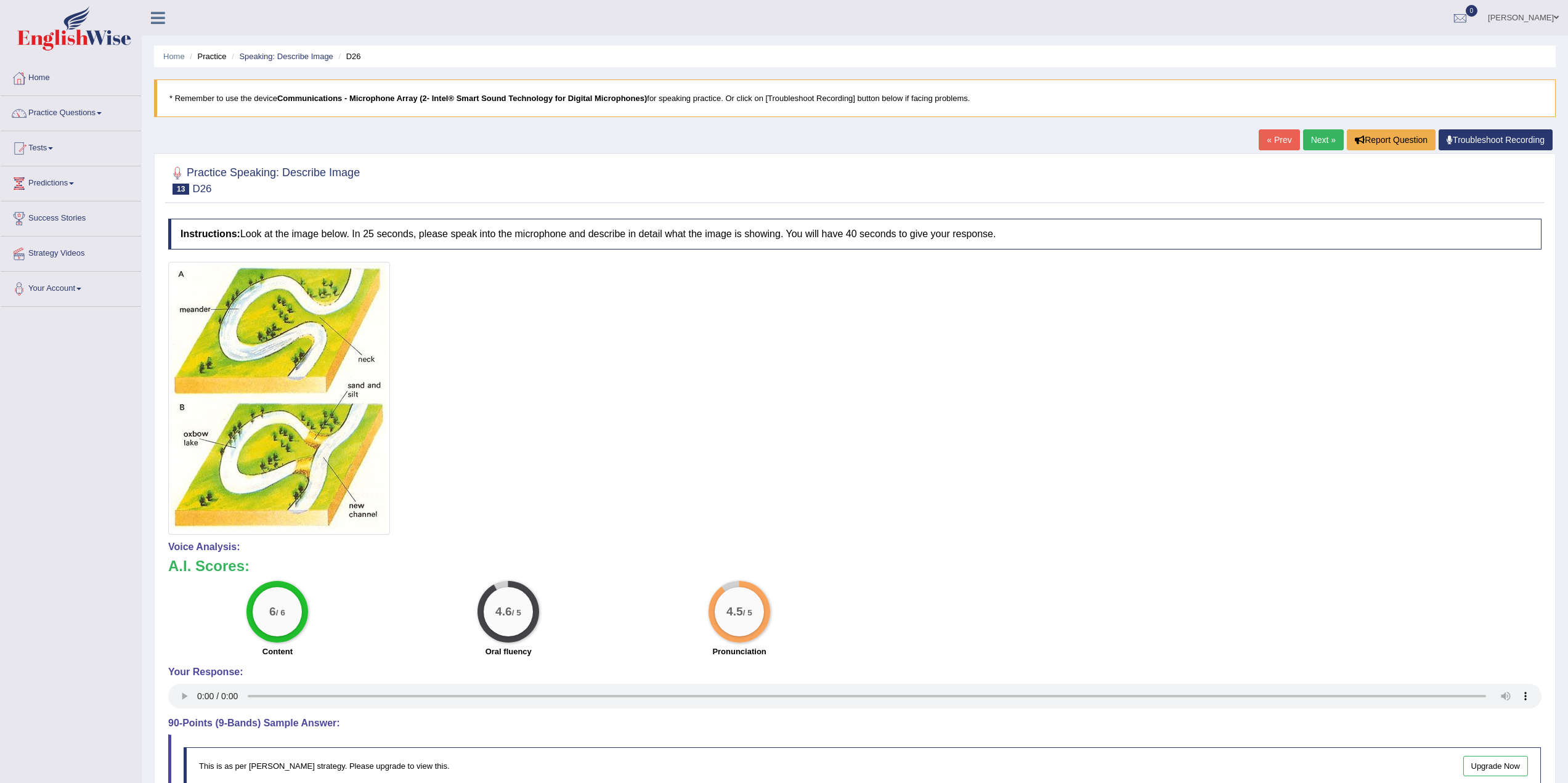
click at [1320, 140] on link "Next »" at bounding box center [1323, 140] width 41 height 21
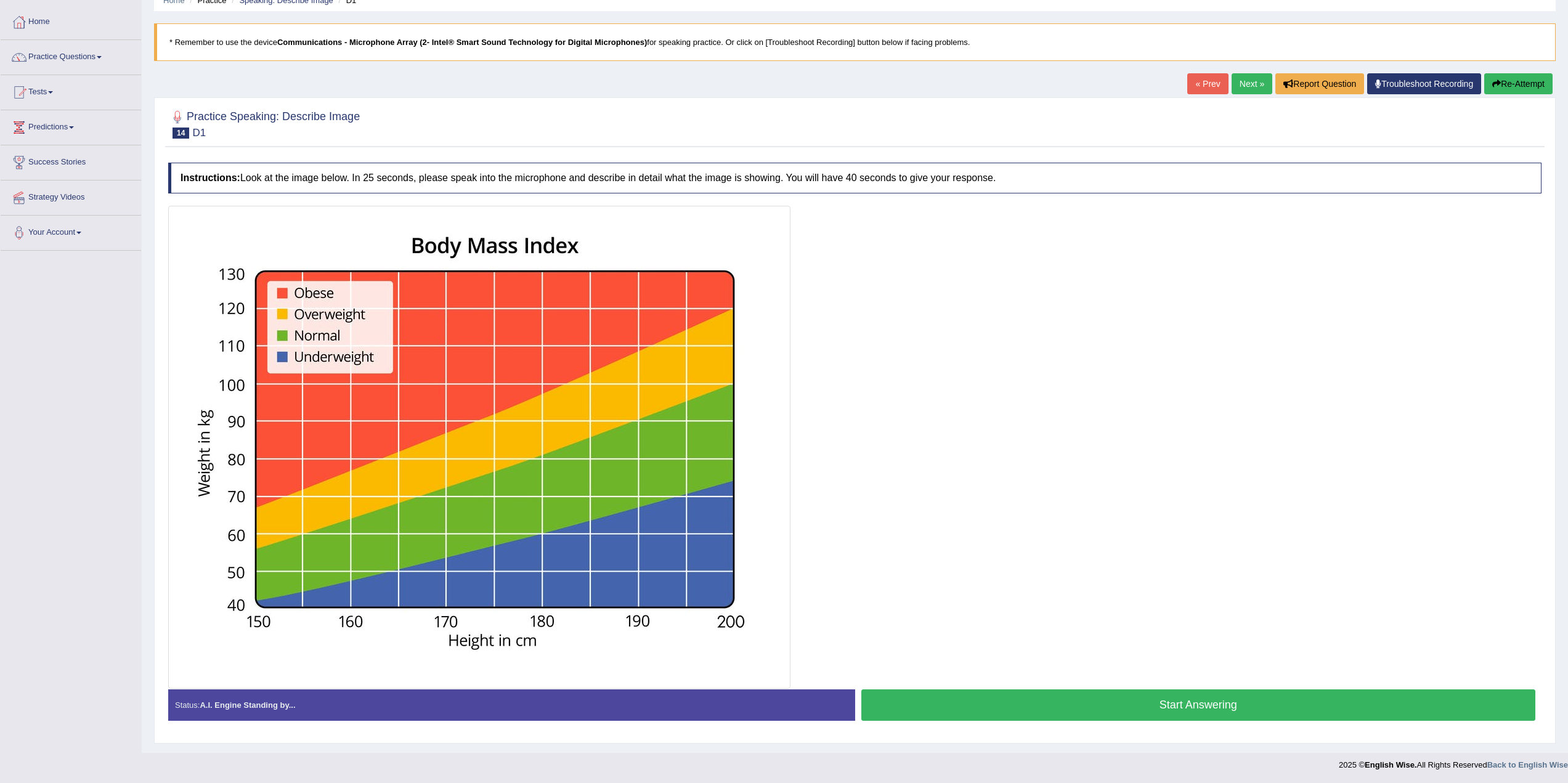
scroll to position [57, 0]
click at [1170, 701] on button "Start Answering" at bounding box center [1199, 704] width 675 height 31
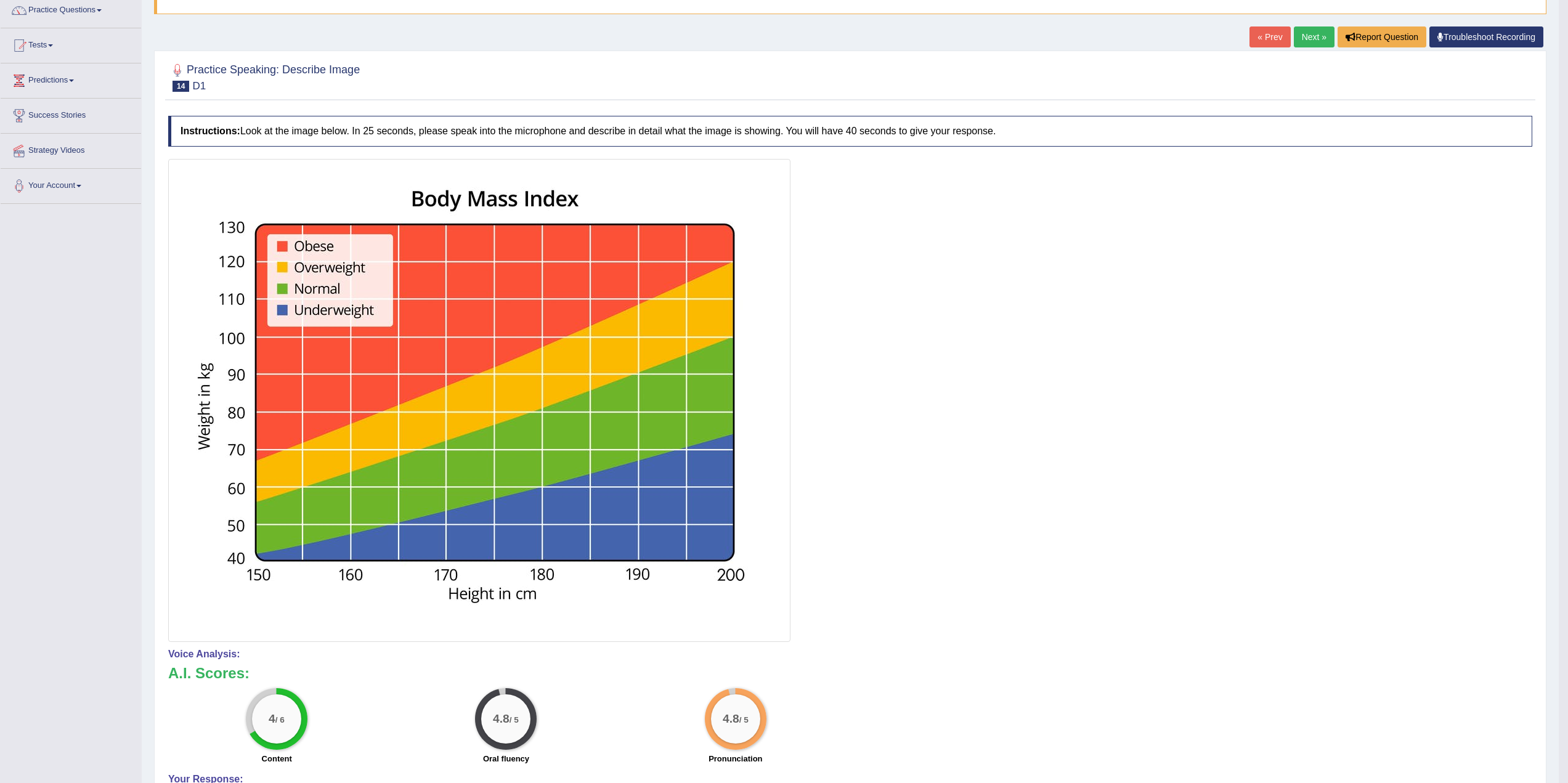
scroll to position [0, 0]
